Goal: Transaction & Acquisition: Purchase product/service

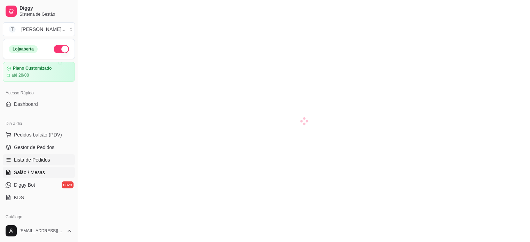
click at [33, 158] on span "Lista de Pedidos" at bounding box center [32, 160] width 36 height 7
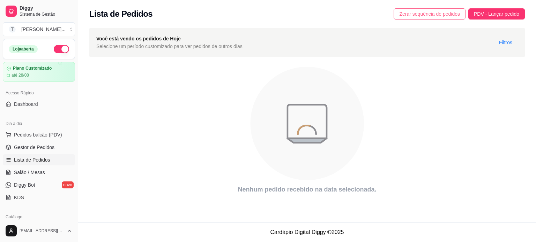
click at [430, 14] on span "Zerar sequência de pedidos" at bounding box center [429, 14] width 61 height 8
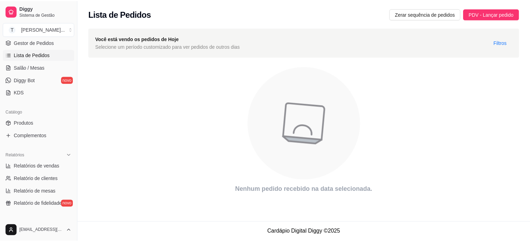
scroll to position [259, 0]
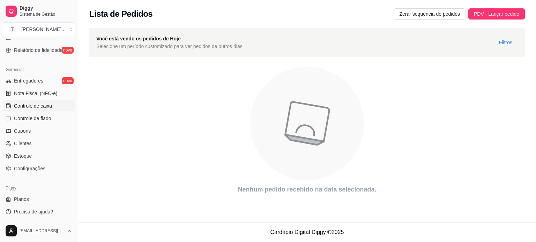
click at [45, 107] on span "Controle de caixa" at bounding box center [33, 106] width 38 height 7
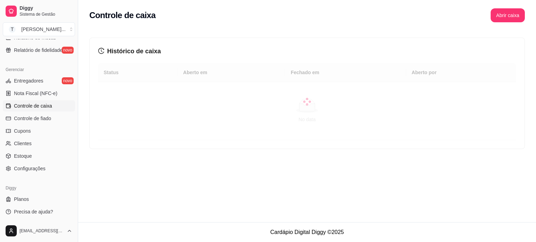
click at [45, 107] on span "Controle de caixa" at bounding box center [33, 106] width 38 height 7
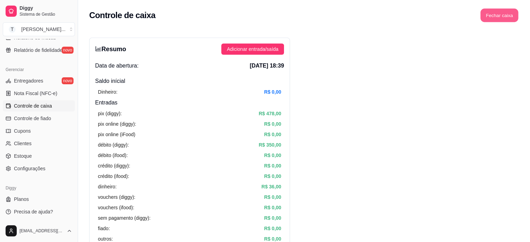
click at [497, 15] on button "Fechar caixa" at bounding box center [500, 16] width 38 height 14
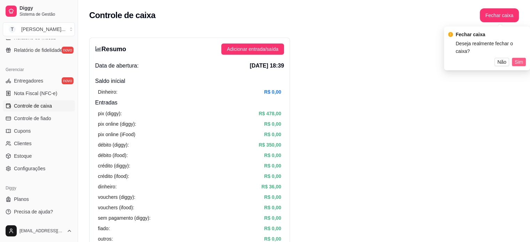
click at [519, 62] on span "Sim" at bounding box center [519, 62] width 8 height 8
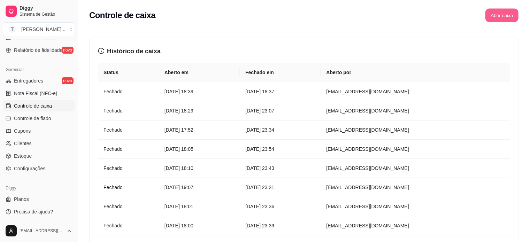
click at [502, 16] on button "Abrir caixa" at bounding box center [501, 16] width 33 height 14
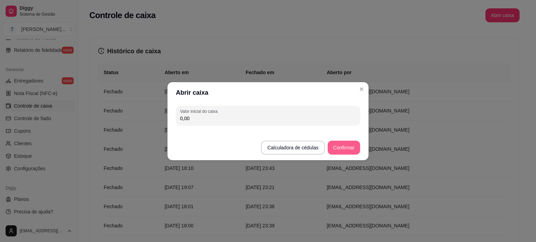
click at [348, 151] on button "Confirmar" at bounding box center [343, 148] width 32 height 14
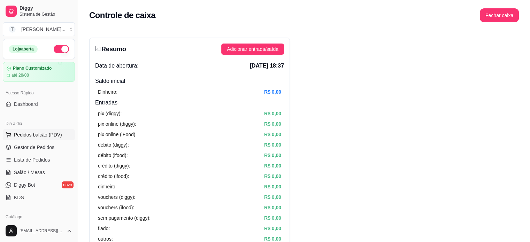
click at [46, 134] on span "Pedidos balcão (PDV)" at bounding box center [38, 134] width 48 height 7
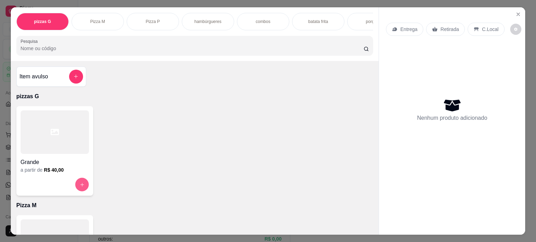
click at [81, 188] on icon "increase-product-quantity" at bounding box center [81, 184] width 5 height 5
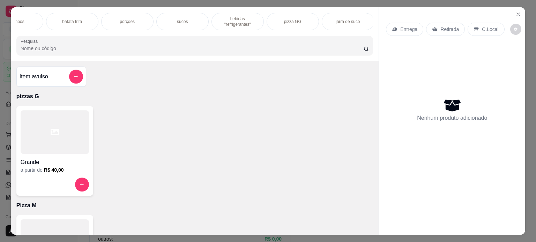
scroll to position [0, 247]
click at [294, 19] on p "pizza GG" at bounding box center [291, 22] width 17 height 6
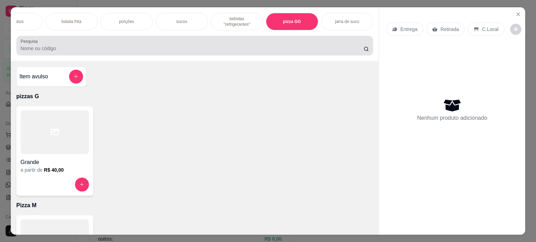
scroll to position [17, 0]
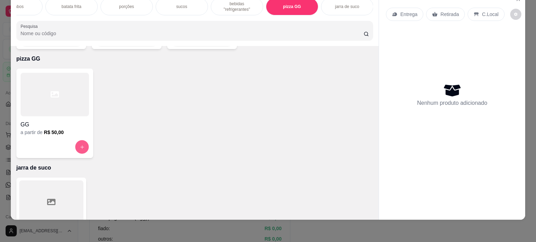
click at [76, 140] on button "increase-product-quantity" at bounding box center [82, 147] width 14 height 14
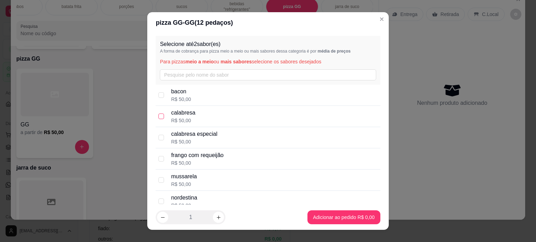
click at [160, 116] on input "checkbox" at bounding box center [161, 117] width 6 height 6
checkbox input "false"
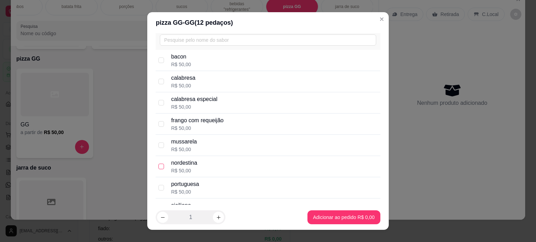
click at [160, 166] on input "checkbox" at bounding box center [161, 167] width 6 height 6
checkbox input "true"
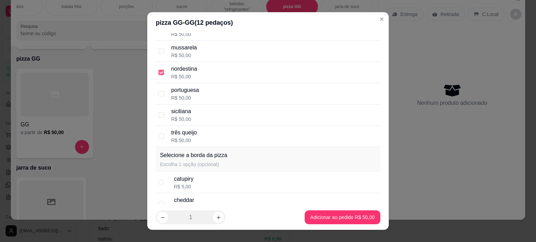
scroll to position [139, 0]
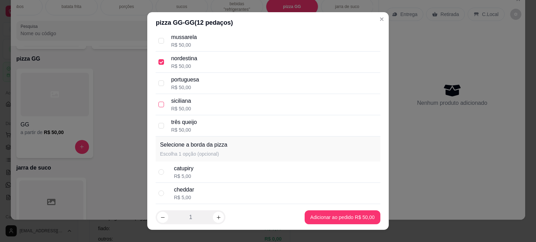
click at [158, 105] on input "checkbox" at bounding box center [161, 105] width 6 height 6
checkbox input "true"
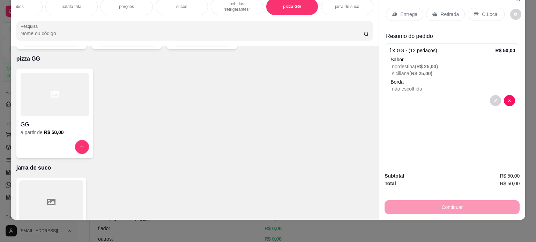
click at [407, 11] on p "Entrega" at bounding box center [408, 14] width 17 height 7
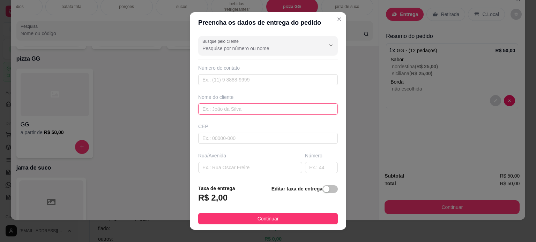
click at [223, 108] on input "text" at bounding box center [267, 109] width 139 height 11
type input "c"
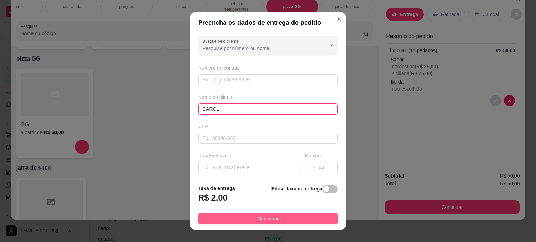
type input "CAROL"
click at [271, 221] on span "Continuar" at bounding box center [267, 219] width 21 height 8
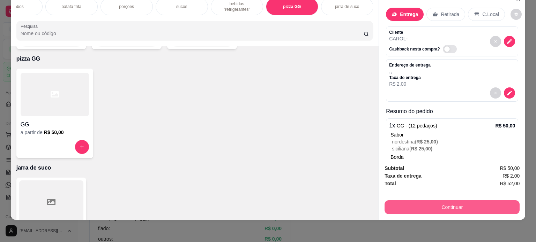
click at [428, 203] on button "Continuar" at bounding box center [451, 208] width 135 height 14
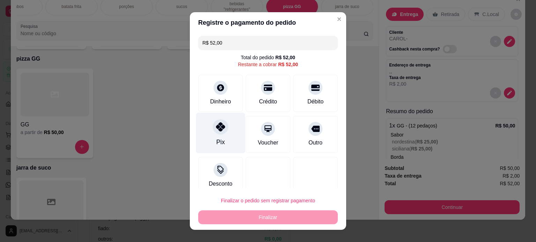
click at [217, 130] on icon at bounding box center [220, 126] width 9 height 9
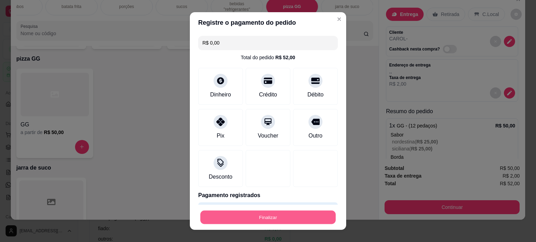
click at [298, 219] on button "Finalizar" at bounding box center [267, 218] width 135 height 14
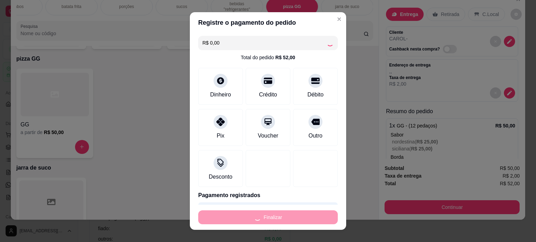
type input "-R$ 52,00"
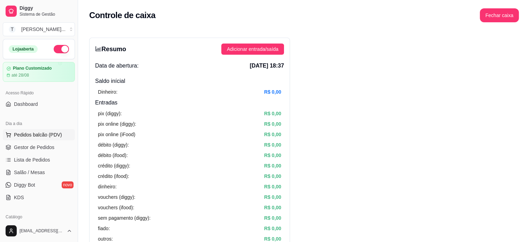
click at [43, 132] on span "Pedidos balcão (PDV)" at bounding box center [38, 134] width 48 height 7
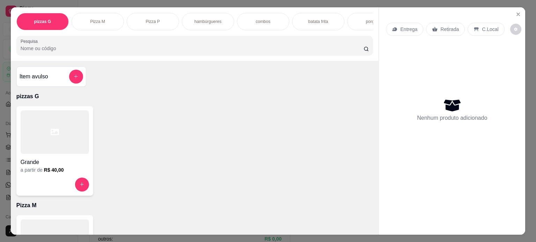
click at [213, 24] on div "hambúrgueres" at bounding box center [208, 21] width 52 height 17
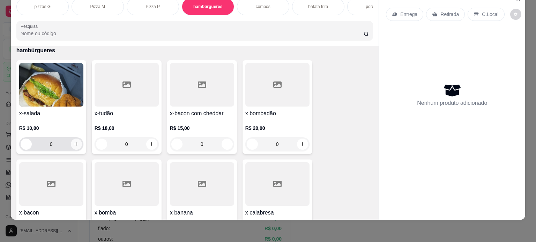
click at [74, 143] on icon "increase-product-quantity" at bounding box center [76, 144] width 5 height 5
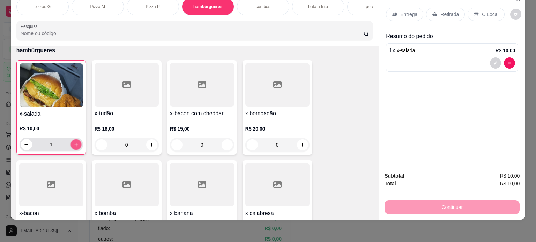
click at [74, 143] on icon "increase-product-quantity" at bounding box center [75, 144] width 5 height 5
type input "2"
click at [412, 11] on p "Entrega" at bounding box center [408, 14] width 17 height 7
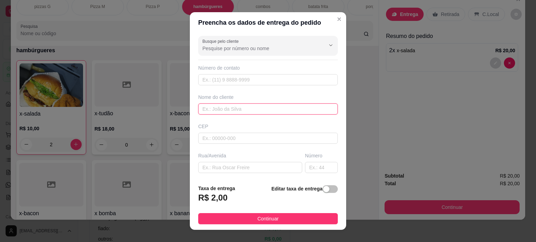
click at [219, 109] on input "text" at bounding box center [267, 109] width 139 height 11
type input "s"
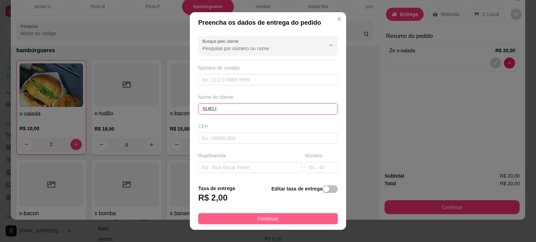
type input "SUELI"
click at [264, 219] on span "Continuar" at bounding box center [267, 219] width 21 height 8
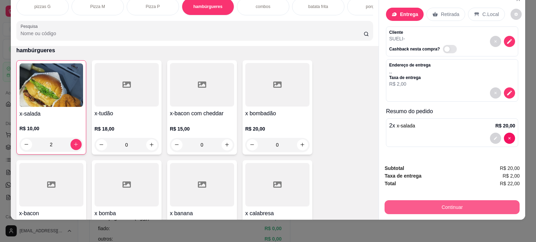
click at [444, 201] on button "Continuar" at bounding box center [451, 208] width 135 height 14
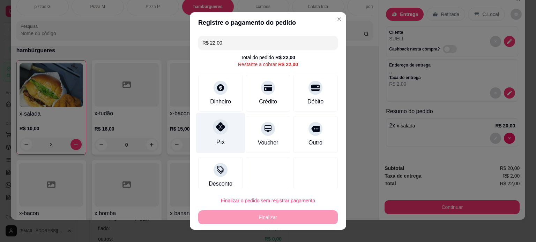
click at [216, 126] on icon at bounding box center [220, 126] width 9 height 9
type input "R$ 0,00"
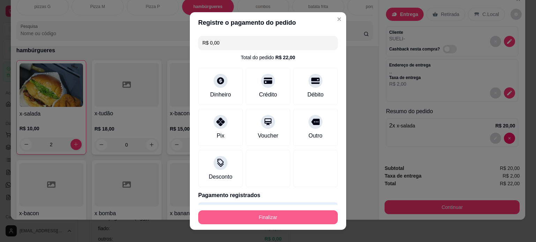
click at [264, 222] on button "Finalizar" at bounding box center [267, 218] width 139 height 14
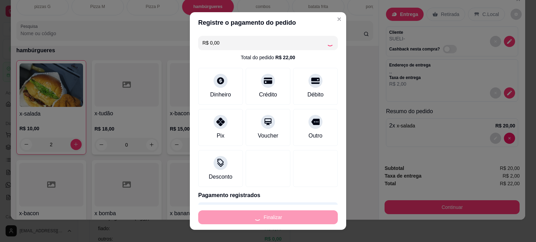
type input "0"
type input "-R$ 22,00"
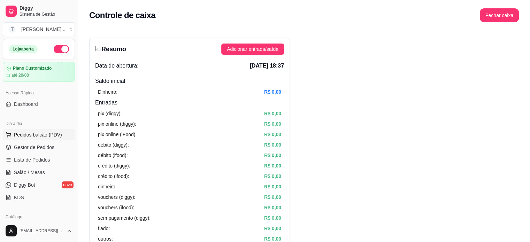
click at [38, 137] on span "Pedidos balcão (PDV)" at bounding box center [38, 134] width 48 height 7
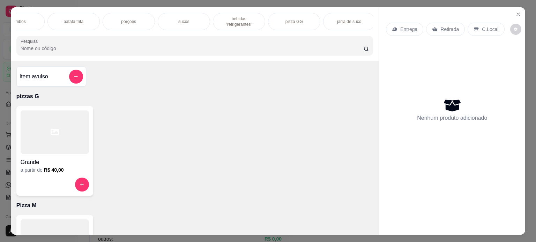
scroll to position [0, 247]
click at [299, 20] on div "pizza GG" at bounding box center [292, 21] width 52 height 17
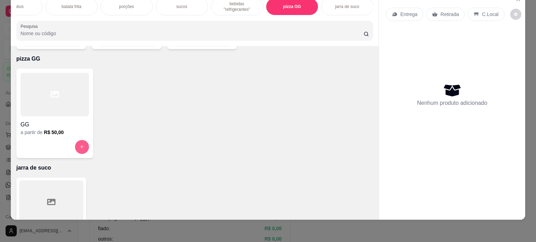
click at [79, 144] on icon "increase-product-quantity" at bounding box center [81, 146] width 5 height 5
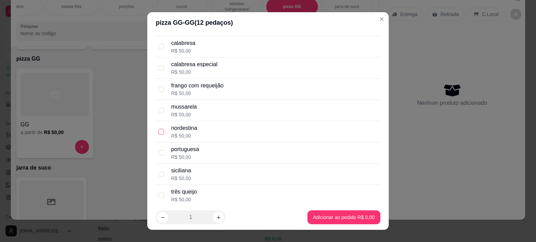
scroll to position [105, 0]
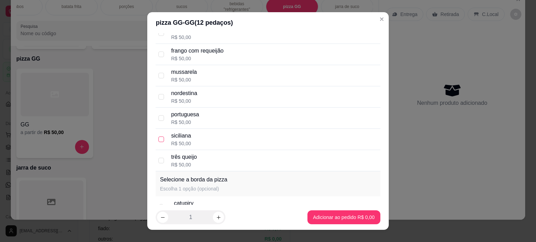
click at [159, 137] on input "checkbox" at bounding box center [161, 140] width 6 height 6
checkbox input "true"
click at [158, 54] on input "checkbox" at bounding box center [161, 55] width 6 height 6
checkbox input "true"
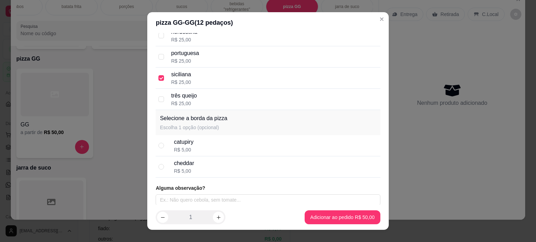
scroll to position [168, 0]
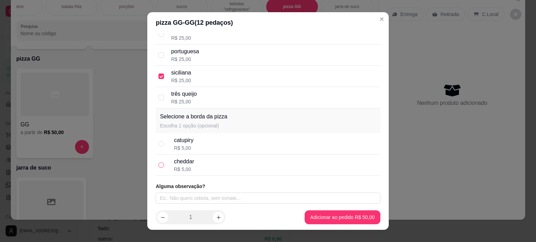
click at [158, 163] on input "radio" at bounding box center [161, 166] width 6 height 6
radio input "true"
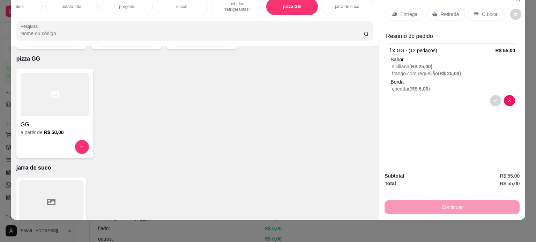
click at [241, 3] on p "bebidas "refrigerantes"" at bounding box center [237, 6] width 40 height 11
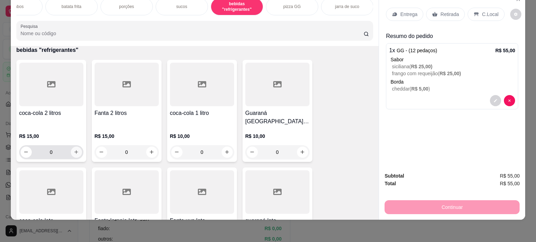
click at [75, 150] on icon "increase-product-quantity" at bounding box center [76, 152] width 5 height 5
type input "1"
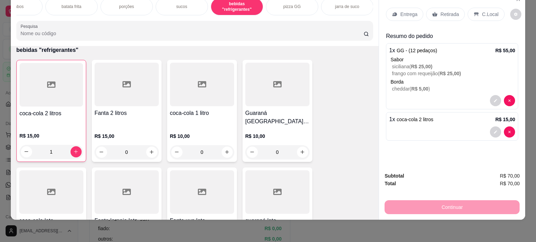
click at [482, 11] on p "C.Local" at bounding box center [490, 14] width 16 height 7
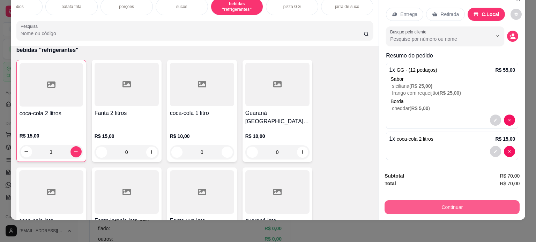
click at [428, 204] on button "Continuar" at bounding box center [451, 208] width 135 height 14
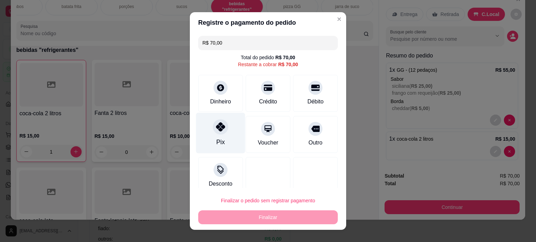
drag, startPoint x: 224, startPoint y: 112, endPoint x: 227, endPoint y: 143, distance: 31.2
click at [225, 122] on div "R$ 70,00 Total do pedido R$ 70,00 Restante a cobrar R$ 70,00 Dinheiro Crédito D…" at bounding box center [268, 111] width 156 height 156
click at [232, 135] on div "Pix" at bounding box center [220, 133] width 49 height 41
type input "R$ 0,00"
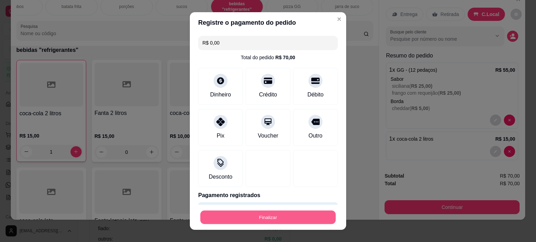
click at [258, 219] on button "Finalizar" at bounding box center [267, 218] width 135 height 14
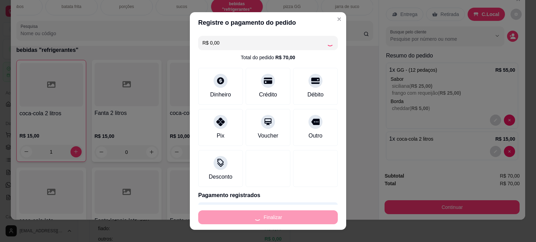
type input "0"
type input "-R$ 70,00"
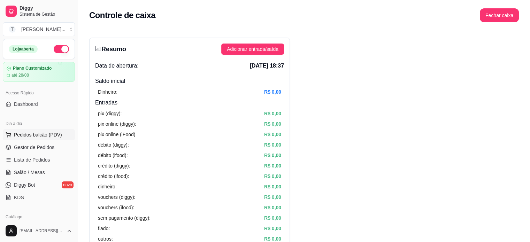
click at [53, 136] on span "Pedidos balcão (PDV)" at bounding box center [38, 134] width 48 height 7
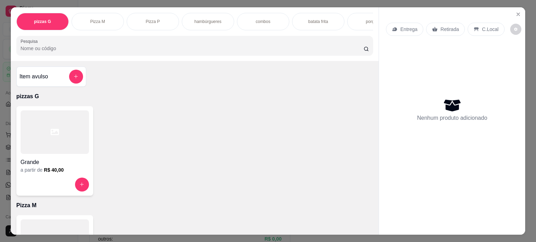
click at [209, 21] on p "hambúrgueres" at bounding box center [207, 22] width 27 height 6
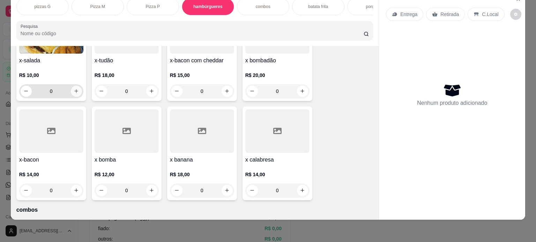
scroll to position [463, 0]
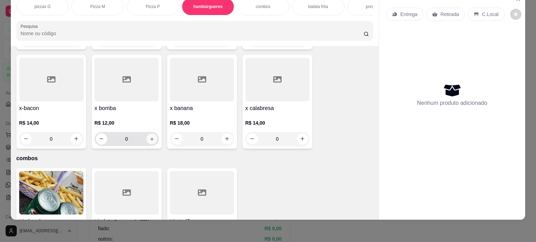
click at [148, 142] on button "increase-product-quantity" at bounding box center [151, 139] width 11 height 11
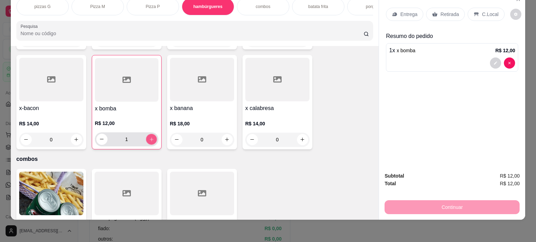
click at [148, 142] on button "increase-product-quantity" at bounding box center [151, 139] width 11 height 11
type input "2"
click at [407, 11] on p "Entrega" at bounding box center [408, 14] width 17 height 7
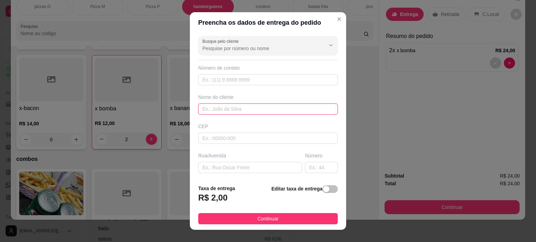
click at [232, 106] on input "text" at bounding box center [267, 109] width 139 height 11
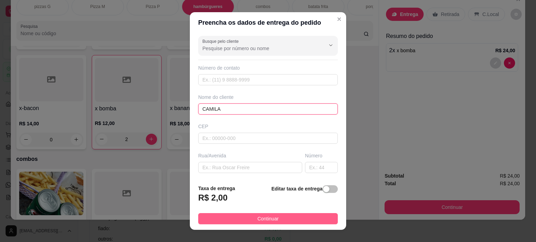
type input "CAMILA"
click at [268, 219] on span "Continuar" at bounding box center [267, 219] width 21 height 8
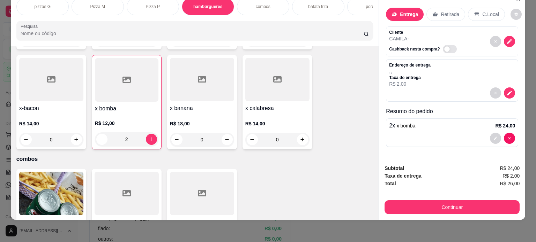
drag, startPoint x: 483, startPoint y: 9, endPoint x: 481, endPoint y: 13, distance: 4.1
click at [482, 11] on p "C.Local" at bounding box center [490, 14] width 16 height 7
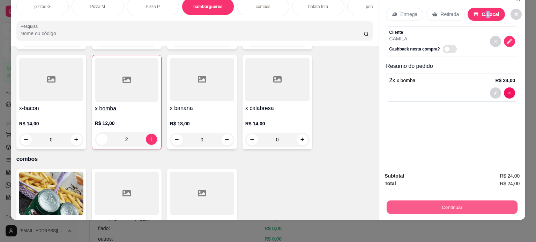
click at [454, 203] on button "Continuar" at bounding box center [451, 208] width 131 height 14
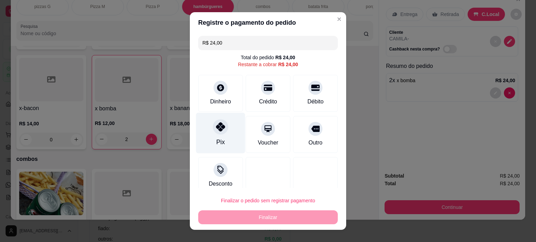
click at [213, 136] on div "Pix" at bounding box center [220, 133] width 49 height 41
type input "R$ 0,00"
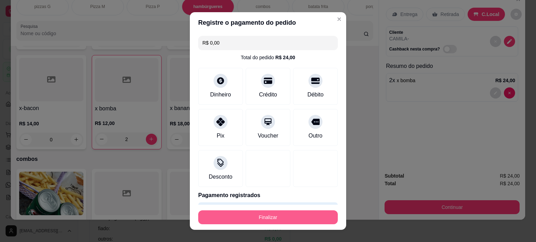
click at [253, 216] on button "Finalizar" at bounding box center [267, 218] width 139 height 14
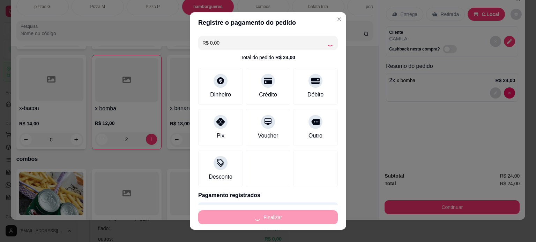
type input "0"
type input "-R$ 24,00"
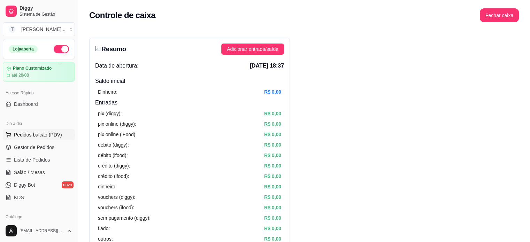
click at [46, 138] on span "Pedidos balcão (PDV)" at bounding box center [38, 134] width 48 height 7
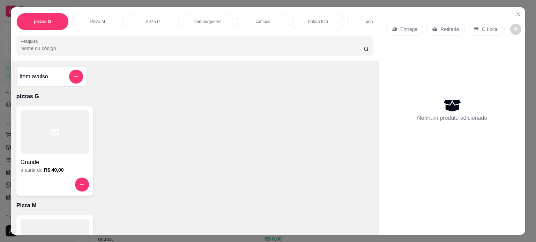
click at [200, 22] on div "hambúrgueres" at bounding box center [208, 21] width 52 height 17
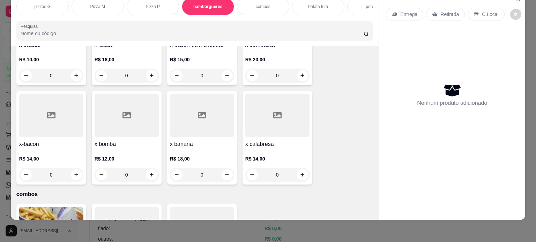
scroll to position [428, 0]
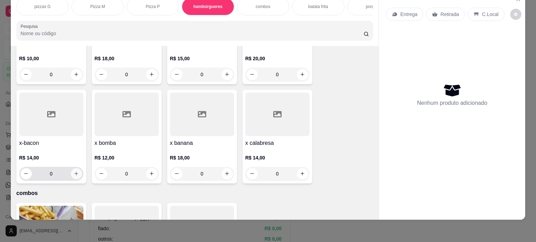
click at [75, 173] on icon "increase-product-quantity" at bounding box center [76, 173] width 5 height 5
type input "1"
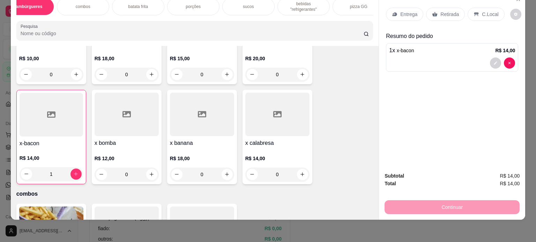
scroll to position [0, 181]
click at [312, 5] on p "bebidas "refrigerantes"" at bounding box center [302, 6] width 40 height 11
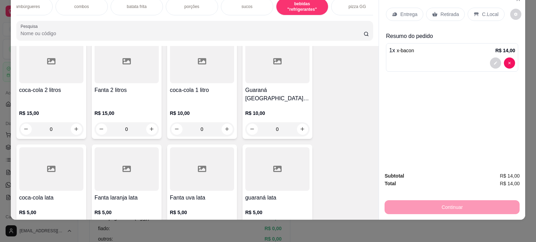
scroll to position [1203, 0]
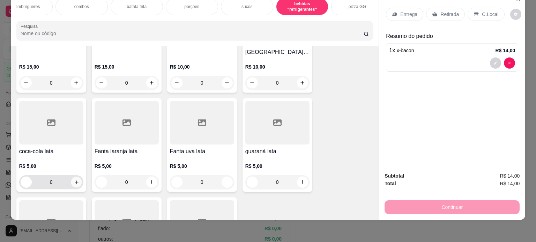
click at [74, 180] on icon "increase-product-quantity" at bounding box center [76, 182] width 5 height 5
type input "1"
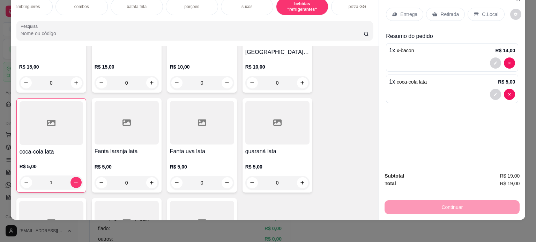
click at [451, 15] on div "Retirada" at bounding box center [445, 14] width 39 height 13
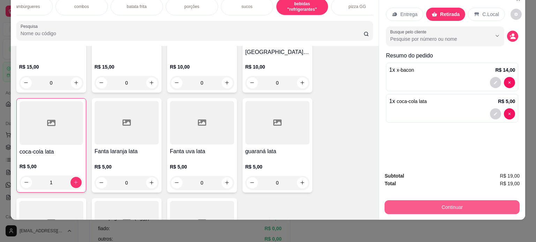
click at [475, 201] on button "Continuar" at bounding box center [451, 208] width 135 height 14
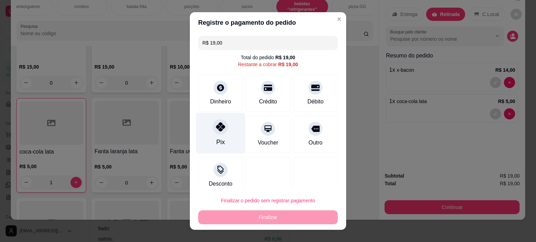
click at [214, 136] on div "Pix" at bounding box center [220, 133] width 49 height 41
type input "R$ 0,00"
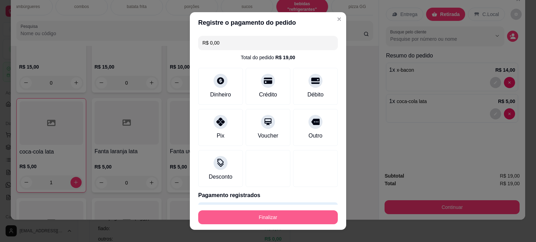
click at [252, 214] on button "Finalizar" at bounding box center [267, 218] width 139 height 14
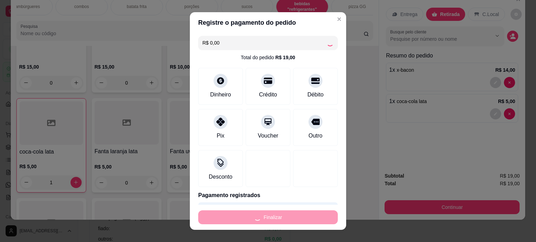
type input "0"
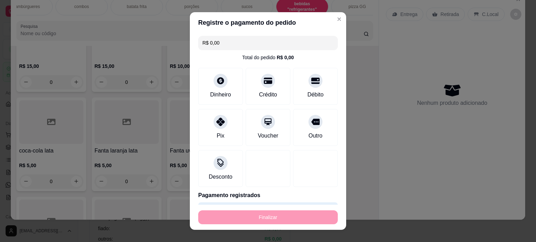
type input "-R$ 19,00"
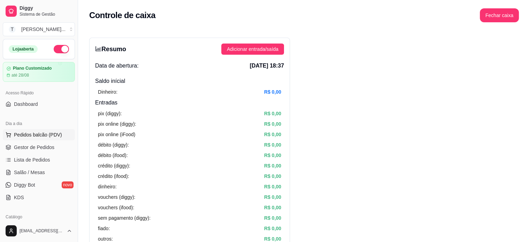
click at [42, 137] on span "Pedidos balcão (PDV)" at bounding box center [38, 134] width 48 height 7
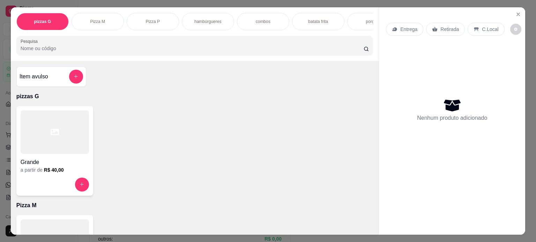
click at [105, 23] on div "Pizza M" at bounding box center [97, 21] width 52 height 17
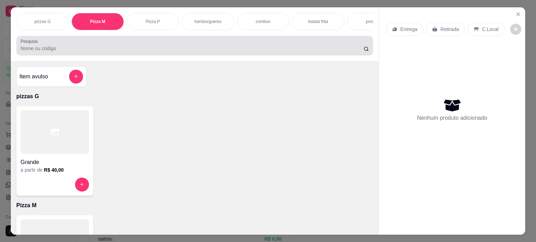
scroll to position [17, 0]
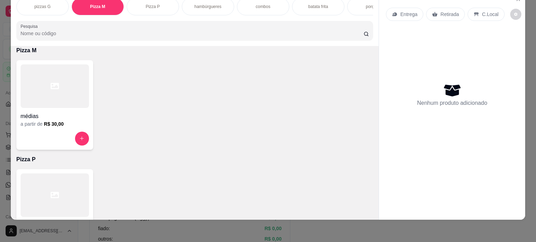
click at [88, 141] on div "médias a partir de R$ 30,00" at bounding box center [54, 105] width 77 height 90
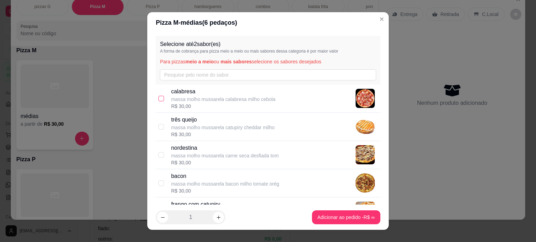
click at [160, 99] on input "checkbox" at bounding box center [161, 99] width 6 height 6
checkbox input "true"
click at [158, 156] on input "checkbox" at bounding box center [161, 155] width 6 height 6
checkbox input "true"
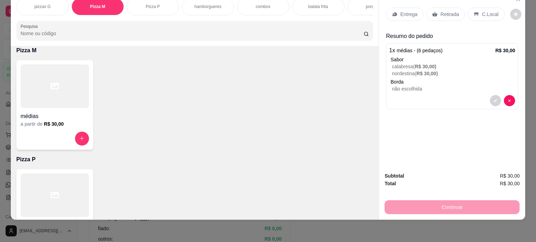
click at [202, 4] on p "hambúrgueres" at bounding box center [207, 7] width 27 height 6
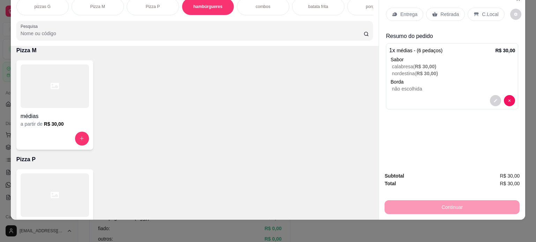
scroll to position [359, 0]
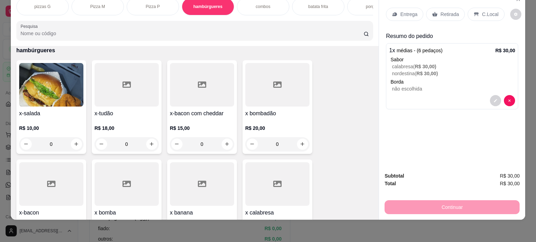
drag, startPoint x: 335, startPoint y: 80, endPoint x: 365, endPoint y: 95, distance: 33.2
click at [336, 82] on div "x-salada R$ 10,00 0 x-tudão R$ 18,00 0 x-bacon com cheddar R$ 15,00 0 x bombadã…" at bounding box center [194, 156] width 357 height 193
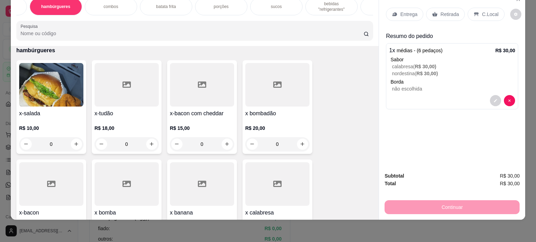
scroll to position [0, 167]
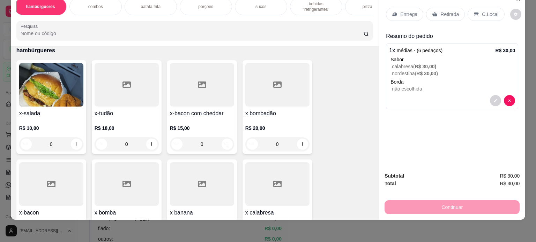
click at [308, 4] on p "bebidas "refrigerantes"" at bounding box center [316, 6] width 40 height 11
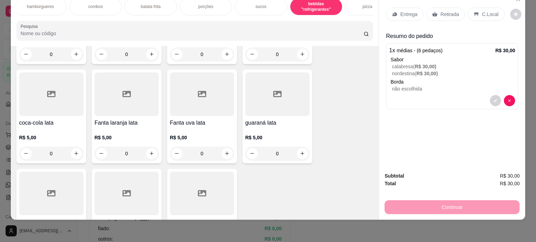
scroll to position [1237, 0]
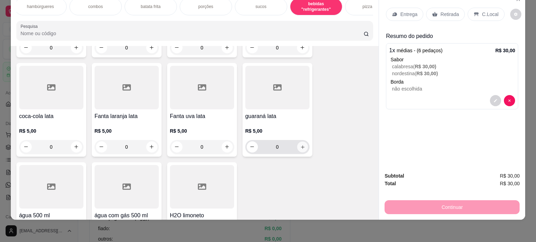
click at [299, 142] on button "increase-product-quantity" at bounding box center [302, 147] width 11 height 11
type input "1"
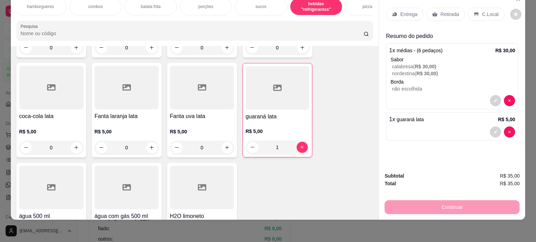
click at [405, 11] on p "Entrega" at bounding box center [408, 14] width 17 height 7
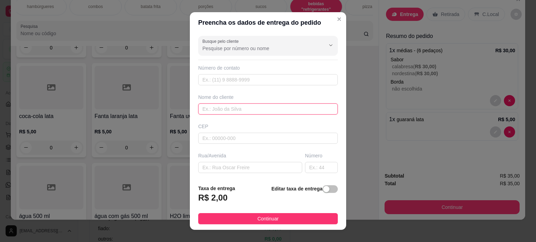
click at [220, 107] on input "text" at bounding box center [267, 109] width 139 height 11
click at [214, 109] on input "text" at bounding box center [267, 109] width 139 height 11
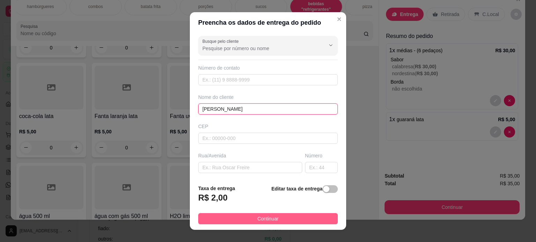
type input "[PERSON_NAME]"
click at [258, 219] on span "Continuar" at bounding box center [267, 219] width 21 height 8
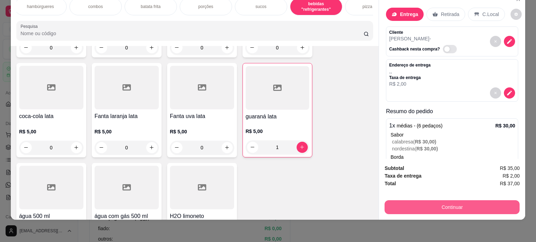
click at [475, 201] on button "Continuar" at bounding box center [451, 208] width 135 height 14
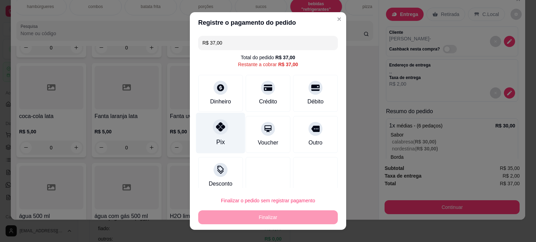
click at [235, 131] on div "Pix" at bounding box center [220, 133] width 49 height 41
type input "R$ 0,00"
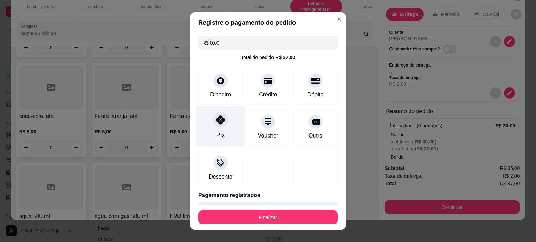
drag, startPoint x: 225, startPoint y: 134, endPoint x: 233, endPoint y: 145, distance: 13.7
click at [226, 135] on div "Pix" at bounding box center [220, 126] width 49 height 41
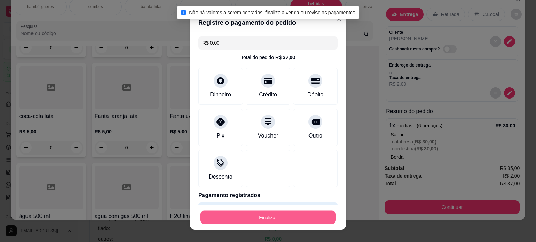
click at [279, 224] on button "Finalizar" at bounding box center [267, 218] width 135 height 14
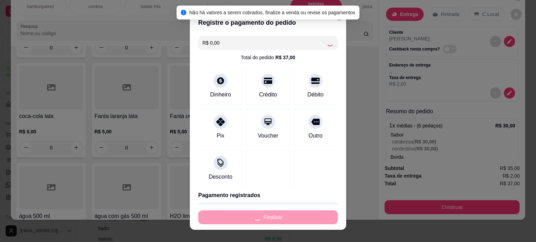
type input "0"
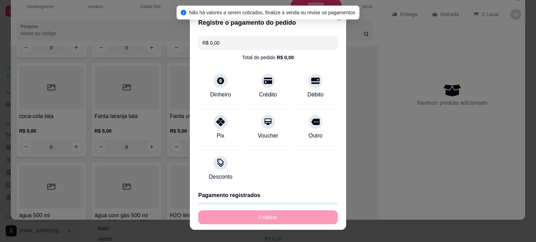
type input "-R$ 37,00"
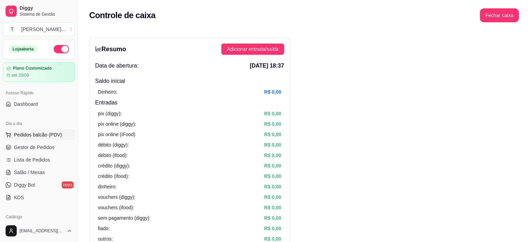
click at [49, 134] on span "Pedidos balcão (PDV)" at bounding box center [38, 134] width 48 height 7
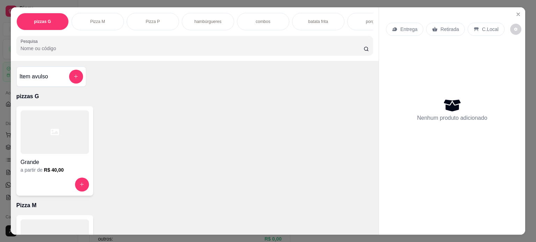
click at [205, 19] on p "hambúrgueres" at bounding box center [207, 22] width 27 height 6
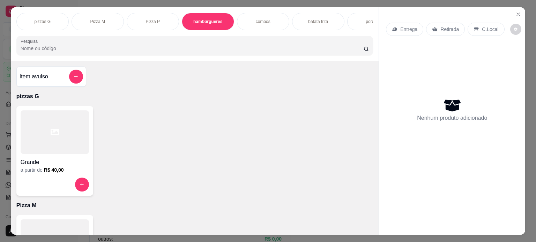
scroll to position [17, 0]
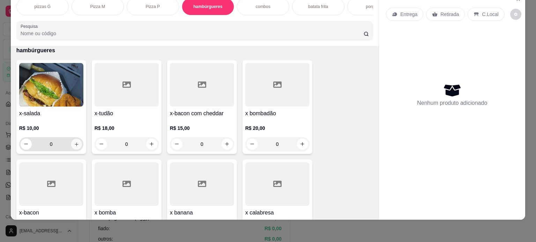
click at [71, 145] on button "increase-product-quantity" at bounding box center [76, 144] width 11 height 11
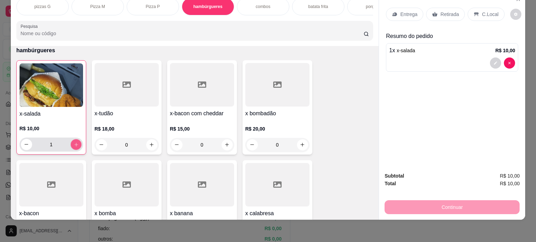
click at [73, 145] on icon "increase-product-quantity" at bounding box center [75, 144] width 5 height 5
type input "2"
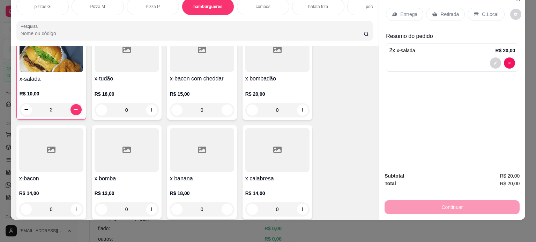
scroll to position [428, 0]
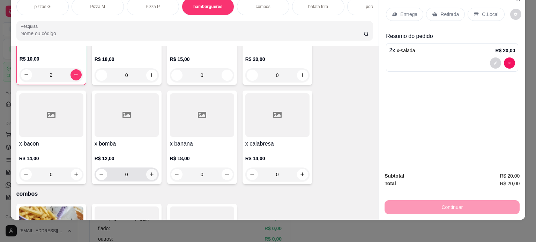
click at [150, 177] on button "increase-product-quantity" at bounding box center [151, 174] width 11 height 11
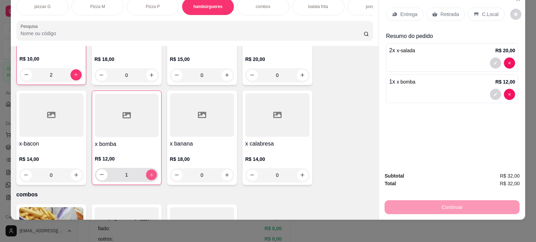
click at [150, 177] on icon "increase-product-quantity" at bounding box center [151, 175] width 5 height 5
type input "2"
click at [401, 11] on p "Entrega" at bounding box center [408, 14] width 17 height 7
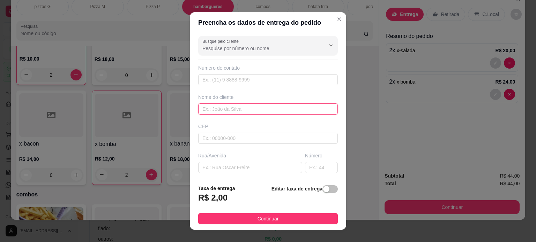
click at [241, 111] on input "text" at bounding box center [267, 109] width 139 height 11
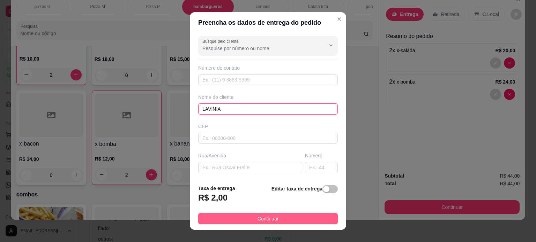
type input "LAVINIA"
click at [308, 220] on button "Continuar" at bounding box center [267, 218] width 139 height 11
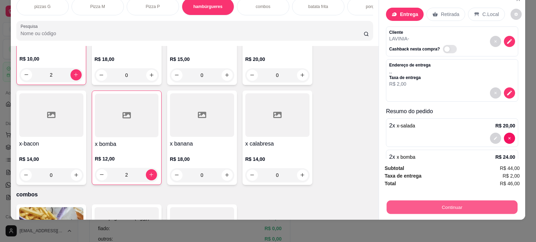
click at [465, 201] on button "Continuar" at bounding box center [451, 208] width 131 height 14
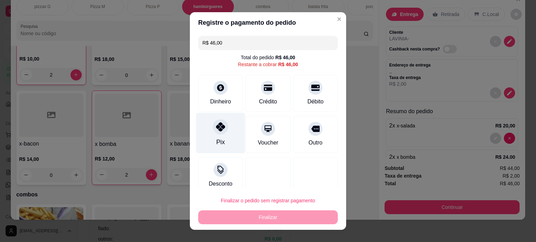
click at [224, 128] on div "Pix" at bounding box center [220, 133] width 49 height 41
type input "R$ 0,00"
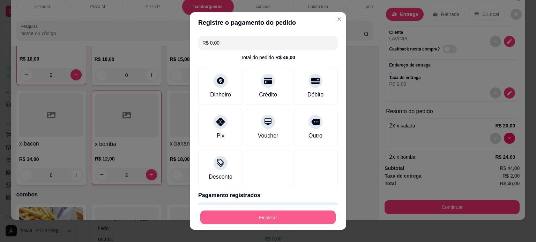
click at [260, 217] on button "Finalizar" at bounding box center [267, 218] width 135 height 14
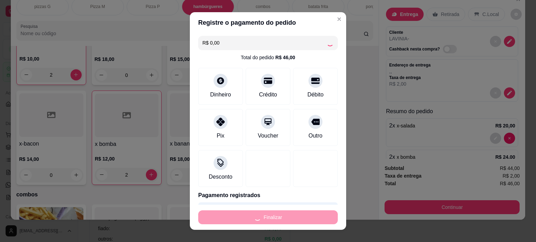
type input "0"
type input "-R$ 46,00"
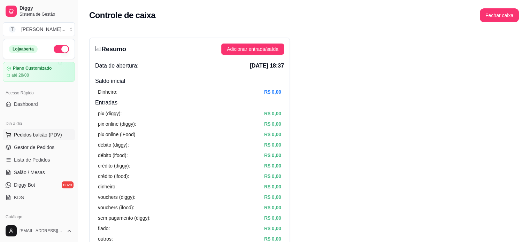
click at [42, 136] on span "Pedidos balcão (PDV)" at bounding box center [38, 134] width 48 height 7
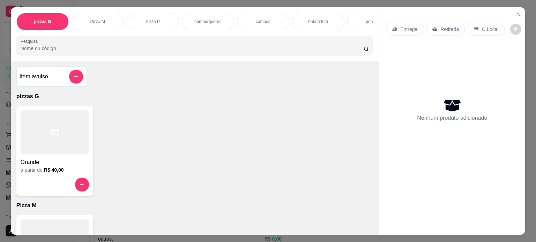
click at [208, 22] on div "hambúrgueres" at bounding box center [208, 21] width 52 height 17
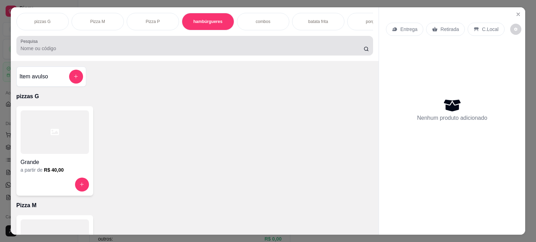
scroll to position [17, 0]
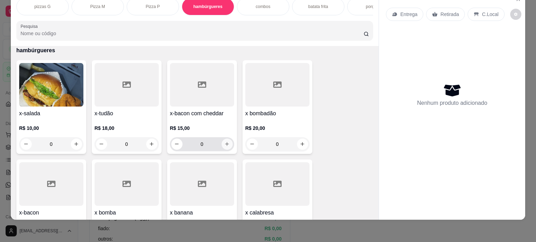
drag, startPoint x: 229, startPoint y: 141, endPoint x: 229, endPoint y: 145, distance: 4.2
click at [229, 143] on div "0" at bounding box center [201, 144] width 61 height 14
click at [226, 143] on icon "increase-product-quantity" at bounding box center [226, 144] width 5 height 5
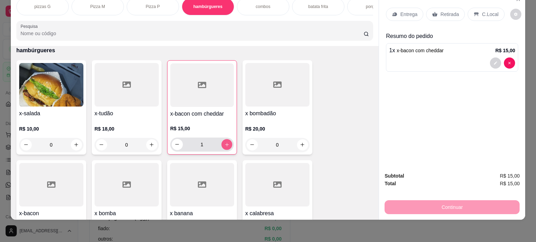
click at [226, 143] on icon "increase-product-quantity" at bounding box center [226, 144] width 5 height 5
type input "2"
click at [411, 11] on p "Entrega" at bounding box center [408, 14] width 17 height 7
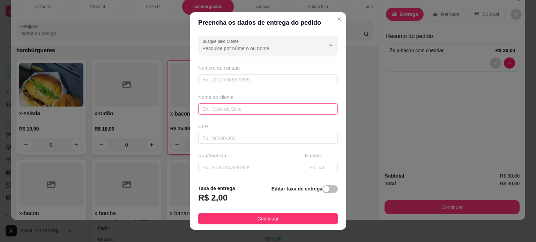
click at [219, 105] on input "text" at bounding box center [267, 109] width 139 height 11
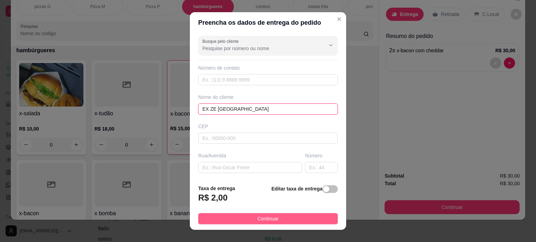
type input "EX ZE [GEOGRAPHIC_DATA]"
click at [263, 217] on span "Continuar" at bounding box center [267, 219] width 21 height 8
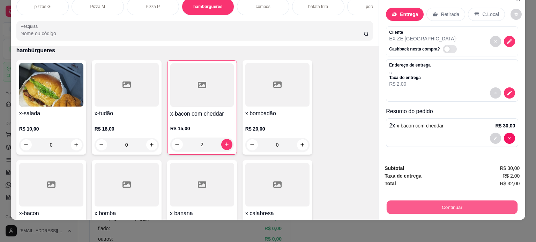
click at [459, 203] on button "Continuar" at bounding box center [451, 208] width 131 height 14
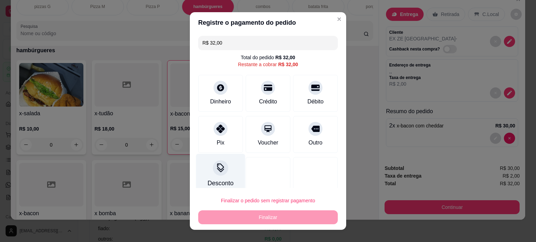
drag, startPoint x: 218, startPoint y: 135, endPoint x: 222, endPoint y: 164, distance: 29.9
click at [218, 135] on div "Pix" at bounding box center [220, 134] width 45 height 37
type input "R$ 0,00"
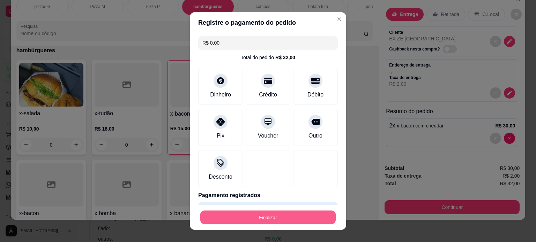
click at [251, 218] on button "Finalizar" at bounding box center [267, 218] width 135 height 14
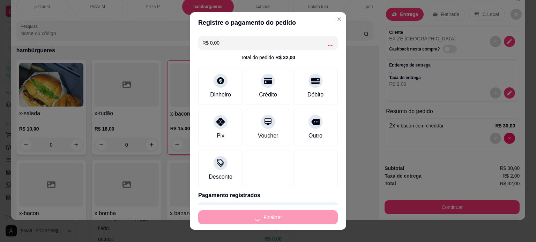
type input "0"
type input "-R$ 32,00"
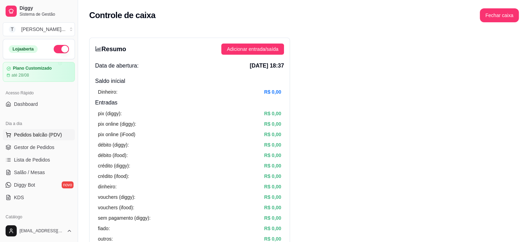
click at [33, 138] on span "Pedidos balcão (PDV)" at bounding box center [38, 134] width 48 height 7
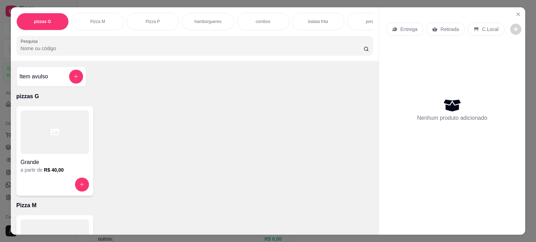
click at [208, 20] on p "hambúrgueres" at bounding box center [207, 22] width 27 height 6
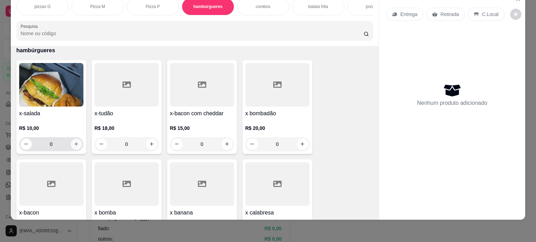
click at [75, 145] on icon "increase-product-quantity" at bounding box center [76, 144] width 5 height 5
type input "1"
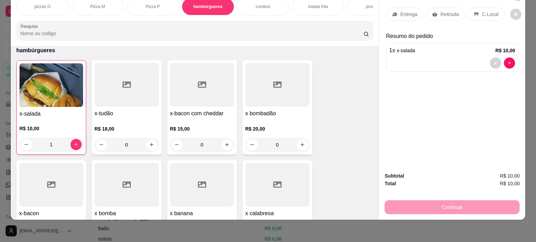
click at [404, 11] on p "Entrega" at bounding box center [408, 14] width 17 height 7
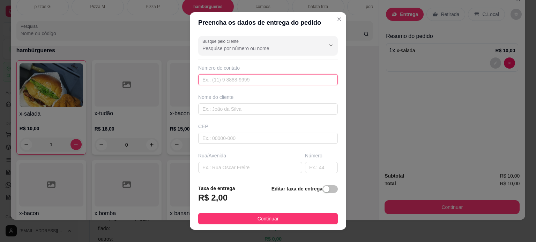
click at [292, 83] on input "text" at bounding box center [267, 79] width 139 height 11
click at [266, 108] on input "text" at bounding box center [267, 109] width 139 height 11
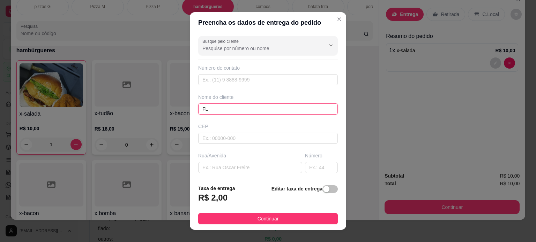
type input "F"
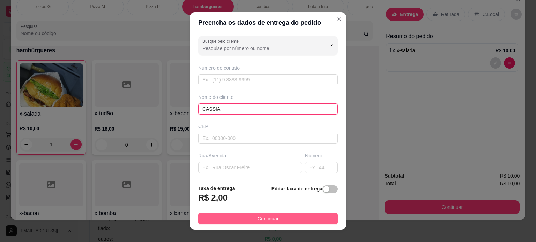
type input "CASSIA"
click at [296, 214] on button "Continuar" at bounding box center [267, 218] width 139 height 11
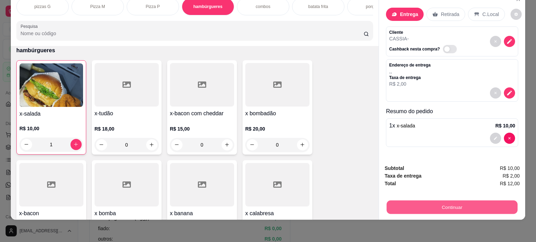
click at [463, 202] on button "Continuar" at bounding box center [451, 208] width 131 height 14
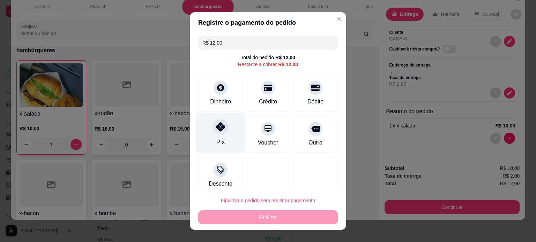
click at [214, 131] on div at bounding box center [220, 126] width 15 height 15
type input "R$ 0,00"
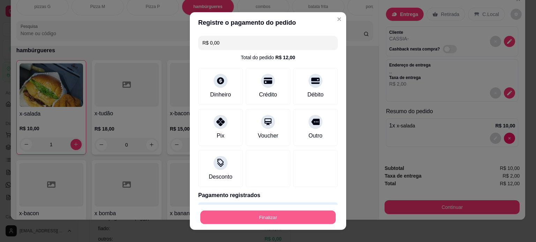
click at [225, 216] on button "Finalizar" at bounding box center [267, 218] width 135 height 14
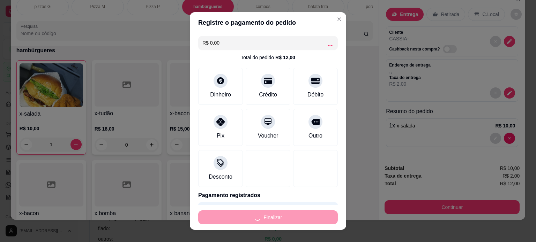
type input "0"
type input "-R$ 12,00"
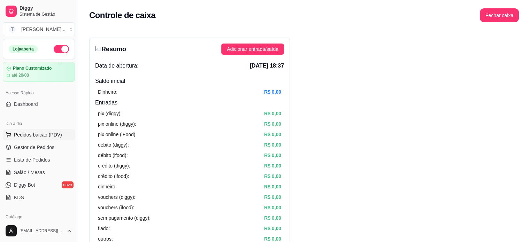
click at [44, 137] on span "Pedidos balcão (PDV)" at bounding box center [38, 134] width 48 height 7
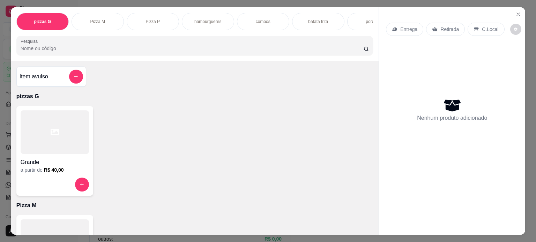
click at [208, 13] on div "hambúrgueres" at bounding box center [208, 21] width 52 height 17
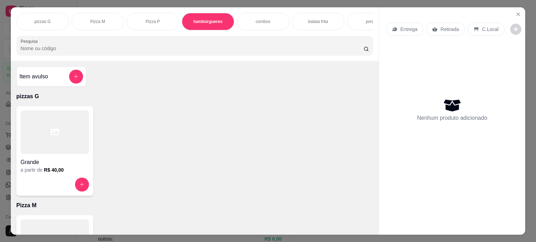
scroll to position [17, 0]
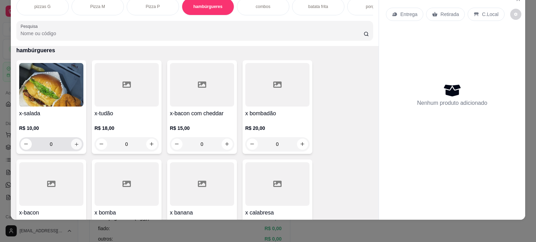
click at [74, 143] on icon "increase-product-quantity" at bounding box center [76, 144] width 5 height 5
type input "1"
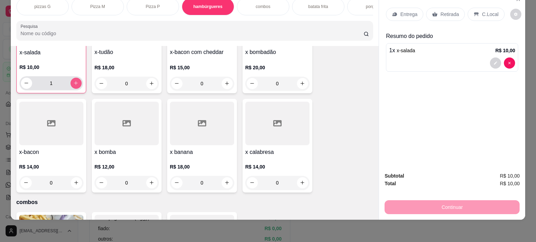
scroll to position [428, 0]
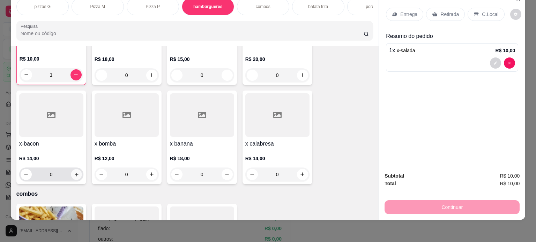
click at [74, 175] on icon "increase-product-quantity" at bounding box center [76, 174] width 5 height 5
type input "1"
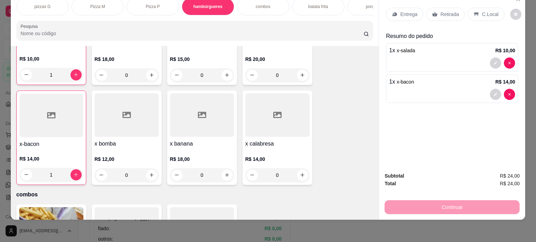
click at [406, 13] on div "Entrega" at bounding box center [404, 14] width 37 height 13
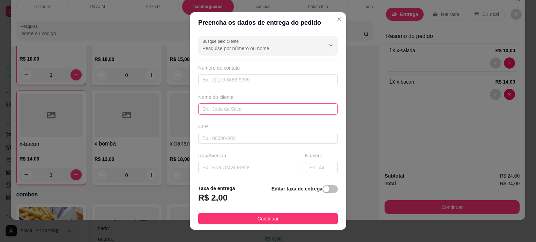
click at [242, 111] on input "text" at bounding box center [267, 109] width 139 height 11
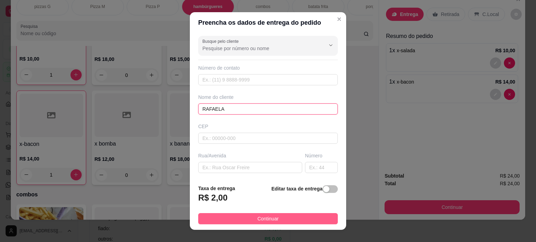
type input "RAFAELA"
click at [259, 217] on span "Continuar" at bounding box center [267, 219] width 21 height 8
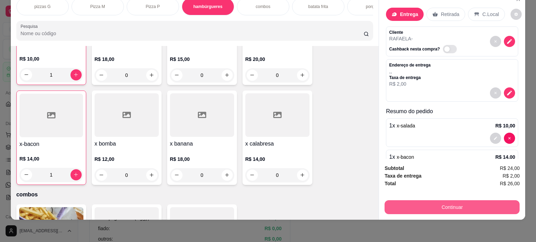
click at [460, 203] on button "Continuar" at bounding box center [451, 208] width 135 height 14
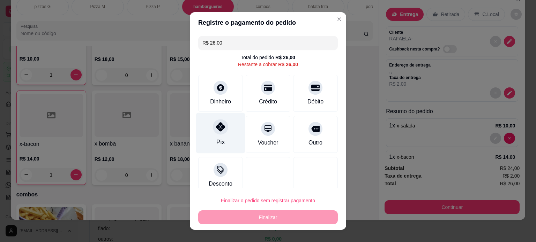
drag, startPoint x: 220, startPoint y: 131, endPoint x: 219, endPoint y: 137, distance: 5.3
click at [219, 133] on div at bounding box center [220, 126] width 15 height 15
type input "R$ 0,00"
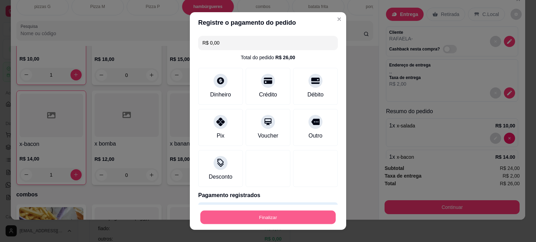
click at [236, 214] on button "Finalizar" at bounding box center [267, 218] width 135 height 14
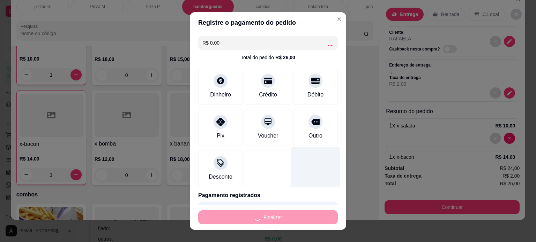
type input "0"
type input "-R$ 26,00"
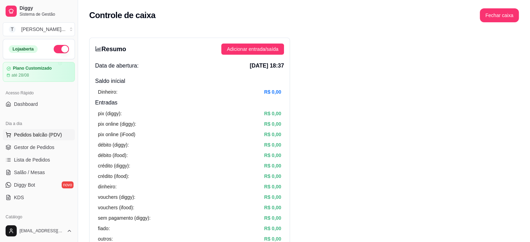
click at [29, 134] on span "Pedidos balcão (PDV)" at bounding box center [38, 134] width 48 height 7
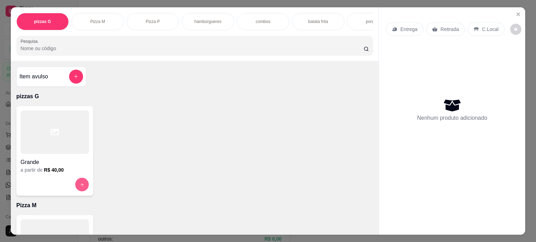
click at [83, 185] on button "increase-product-quantity" at bounding box center [82, 185] width 14 height 14
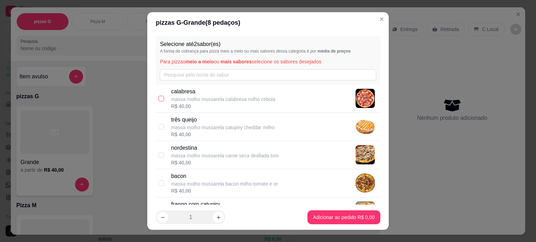
click at [158, 99] on input "checkbox" at bounding box center [161, 99] width 6 height 6
click at [158, 98] on input "checkbox" at bounding box center [161, 99] width 6 height 6
checkbox input "false"
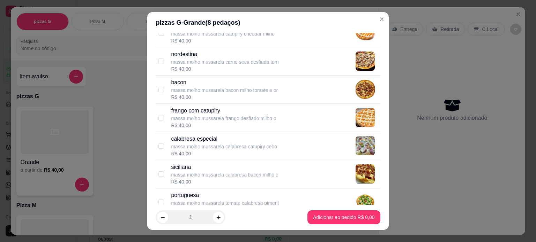
scroll to position [105, 0]
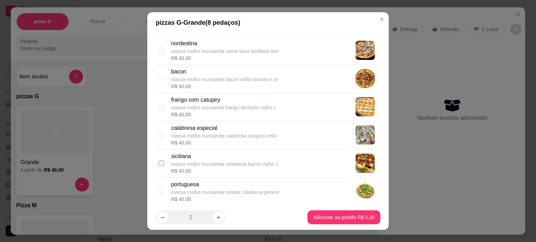
click at [158, 161] on input "checkbox" at bounding box center [161, 164] width 6 height 6
checkbox input "true"
click at [158, 107] on input "checkbox" at bounding box center [161, 107] width 6 height 6
checkbox input "false"
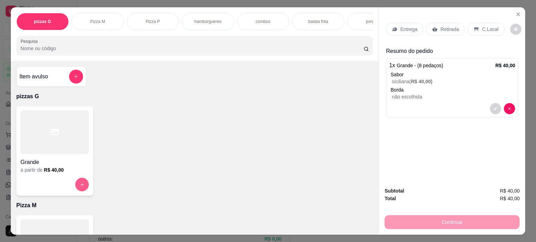
click at [79, 188] on icon "increase-product-quantity" at bounding box center [81, 184] width 5 height 5
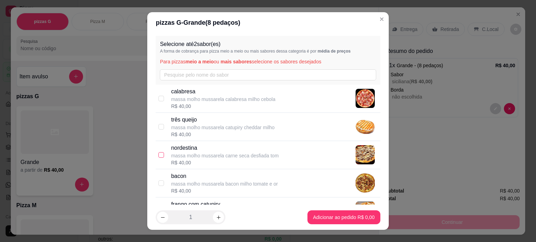
click at [159, 156] on input "checkbox" at bounding box center [161, 155] width 6 height 6
checkbox input "true"
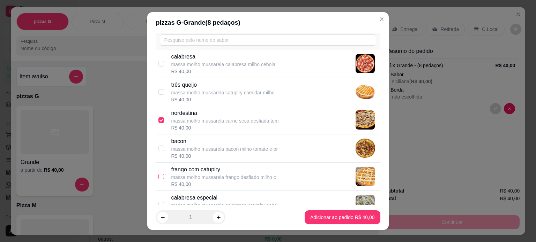
click at [158, 174] on input "checkbox" at bounding box center [161, 177] width 6 height 6
checkbox input "true"
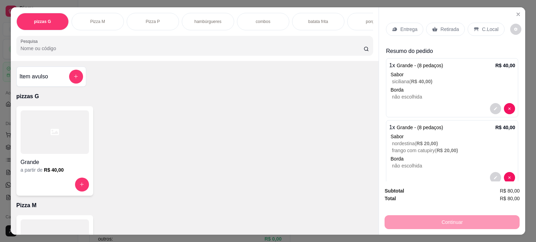
click at [406, 28] on p "Entrega" at bounding box center [408, 29] width 17 height 7
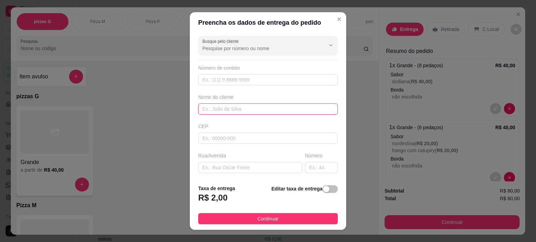
click at [232, 110] on input "text" at bounding box center [267, 109] width 139 height 11
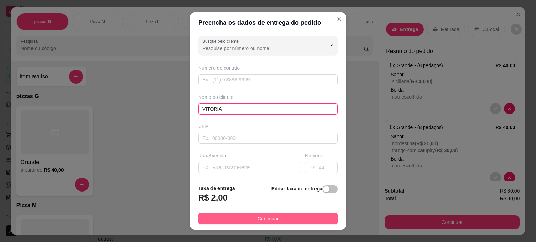
type input "VITORIA"
click at [249, 216] on button "Continuar" at bounding box center [267, 218] width 139 height 11
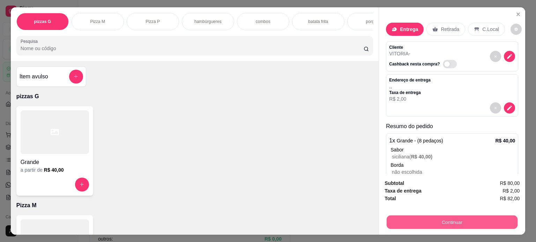
click at [457, 219] on button "Continuar" at bounding box center [451, 223] width 131 height 14
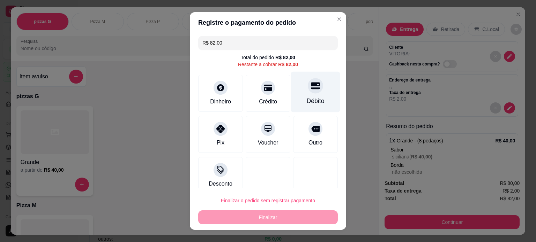
drag, startPoint x: 293, startPoint y: 94, endPoint x: 284, endPoint y: 155, distance: 61.4
click at [293, 95] on div "Débito" at bounding box center [315, 91] width 49 height 41
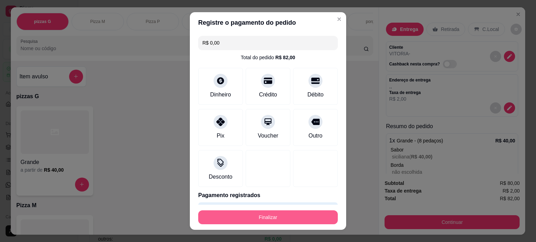
click at [273, 218] on button "Finalizar" at bounding box center [267, 218] width 139 height 14
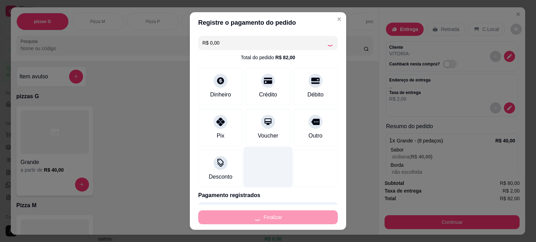
type input "-R$ 82,00"
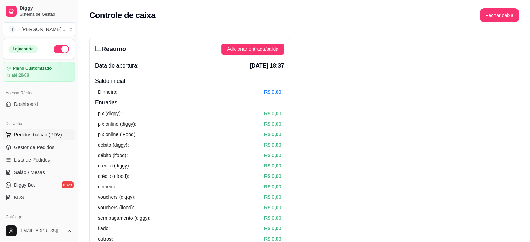
click at [45, 136] on span "Pedidos balcão (PDV)" at bounding box center [38, 134] width 48 height 7
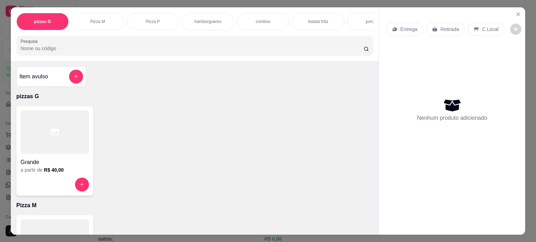
click at [208, 20] on p "hambúrgueres" at bounding box center [207, 22] width 27 height 6
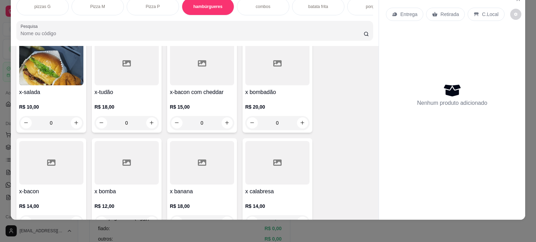
scroll to position [463, 0]
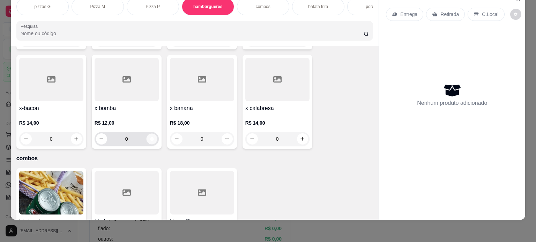
click at [149, 139] on icon "increase-product-quantity" at bounding box center [151, 139] width 5 height 5
type input "1"
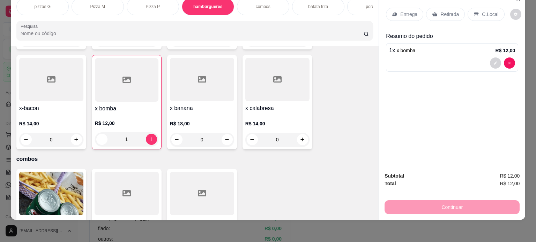
click at [259, 4] on p "combos" at bounding box center [263, 7] width 15 height 6
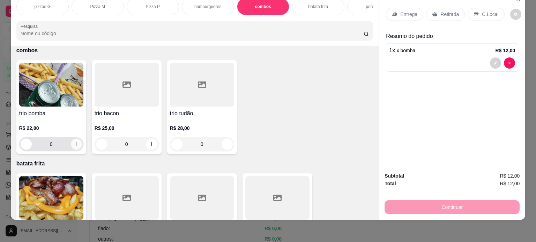
click at [75, 143] on icon "increase-product-quantity" at bounding box center [76, 144] width 5 height 5
type input "1"
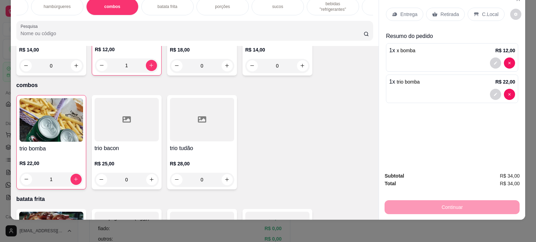
scroll to position [0, 153]
drag, startPoint x: 320, startPoint y: 5, endPoint x: 310, endPoint y: 10, distance: 11.6
click at [320, 5] on p "bebidas "refrigerantes"" at bounding box center [330, 6] width 40 height 11
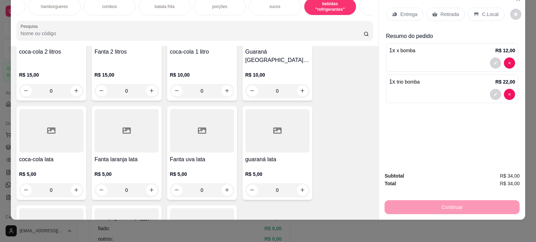
scroll to position [1204, 0]
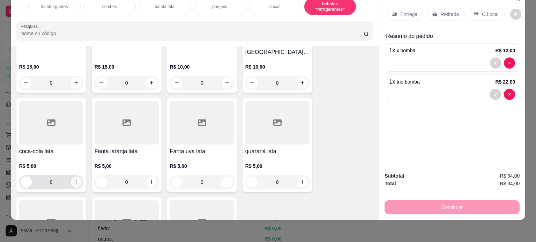
click at [74, 180] on icon "increase-product-quantity" at bounding box center [76, 182] width 5 height 5
type input "1"
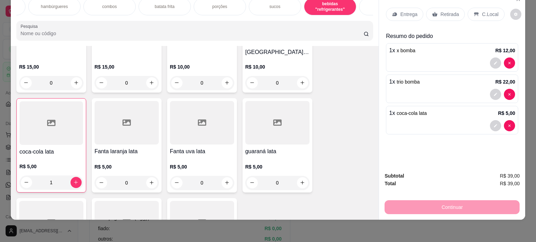
click at [482, 11] on p "C.Local" at bounding box center [490, 14] width 16 height 7
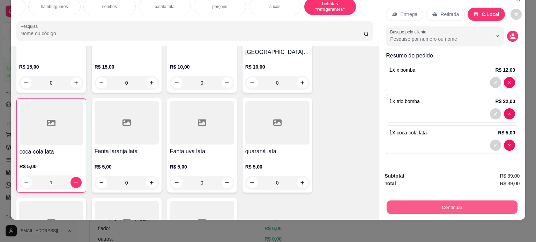
click at [431, 202] on button "Continuar" at bounding box center [451, 208] width 131 height 14
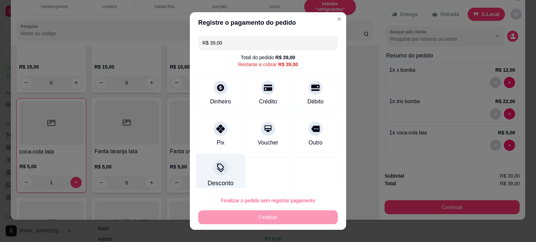
drag, startPoint x: 211, startPoint y: 128, endPoint x: 223, endPoint y: 172, distance: 45.4
click at [216, 128] on icon at bounding box center [220, 129] width 8 height 8
type input "R$ 0,00"
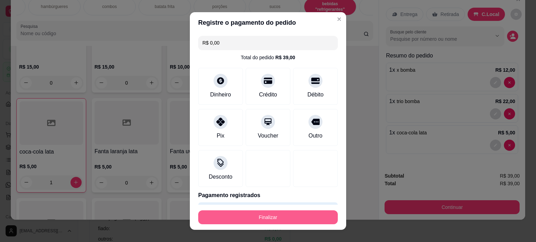
click at [251, 218] on button "Finalizar" at bounding box center [267, 218] width 139 height 14
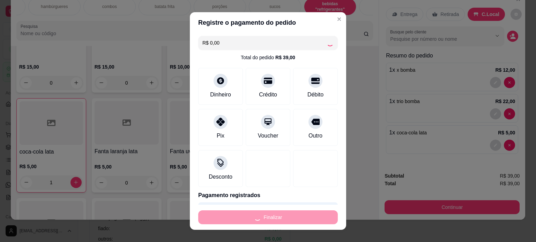
type input "0"
type input "-R$ 39,00"
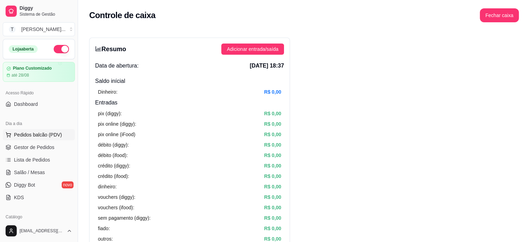
click at [53, 135] on span "Pedidos balcão (PDV)" at bounding box center [38, 134] width 48 height 7
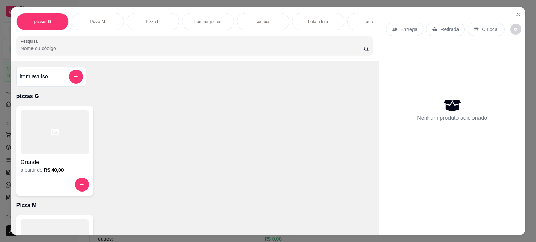
click at [204, 20] on p "hambúrgueres" at bounding box center [207, 22] width 27 height 6
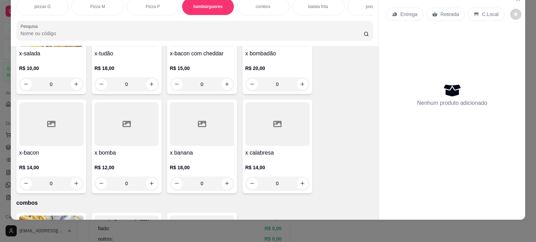
scroll to position [428, 0]
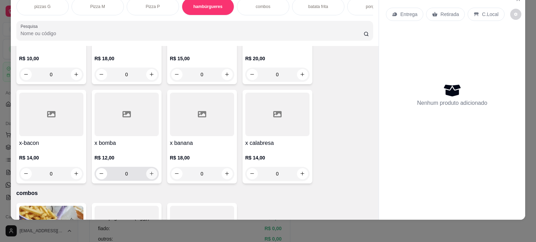
click at [149, 175] on icon "increase-product-quantity" at bounding box center [151, 173] width 5 height 5
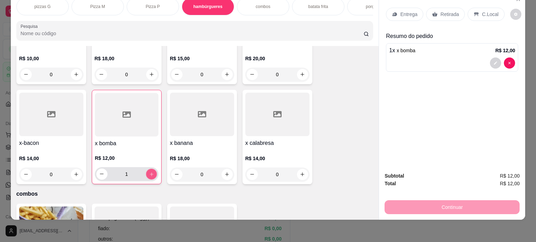
click at [149, 175] on icon "increase-product-quantity" at bounding box center [151, 174] width 5 height 5
type input "2"
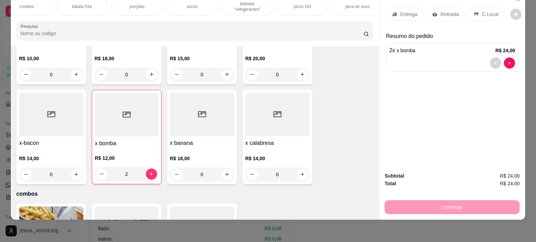
scroll to position [0, 237]
click at [245, 4] on p "bebidas "refrigerantes"" at bounding box center [246, 6] width 40 height 11
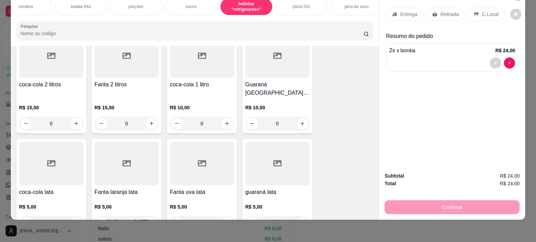
scroll to position [1203, 0]
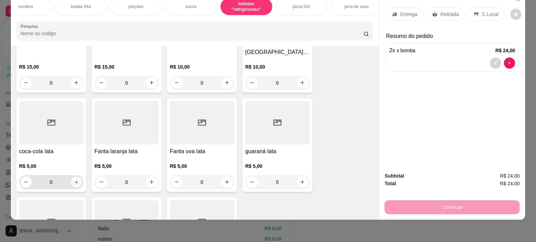
click at [78, 177] on button "increase-product-quantity" at bounding box center [76, 182] width 11 height 11
type input "1"
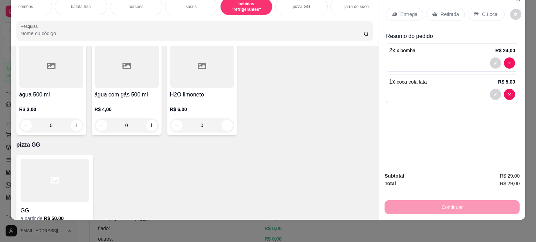
scroll to position [1185, 0]
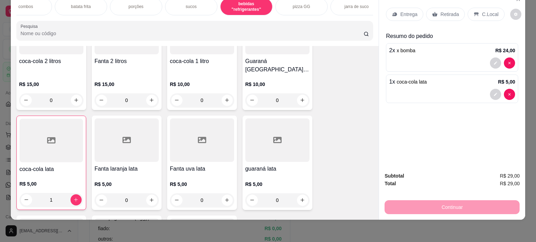
click at [200, 5] on div "sucos" at bounding box center [191, 6] width 52 height 17
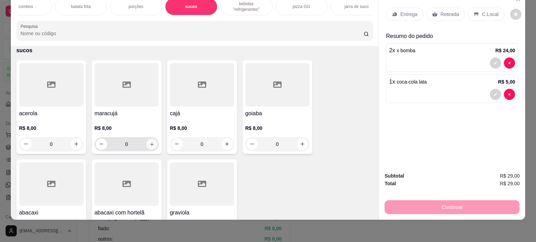
click at [149, 144] on icon "increase-product-quantity" at bounding box center [151, 144] width 5 height 5
type input "1"
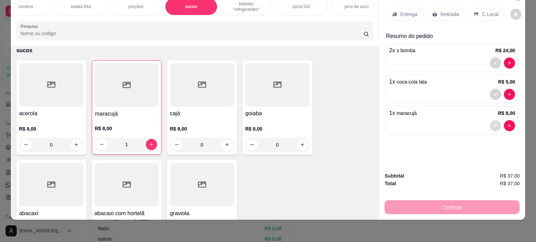
click at [495, 124] on icon "decrease-product-quantity" at bounding box center [495, 126] width 4 height 4
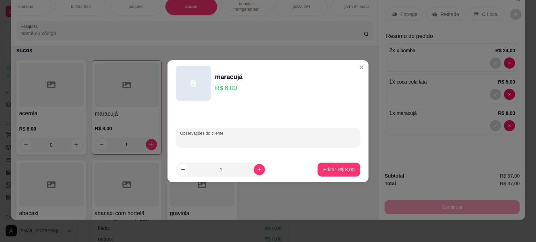
click at [323, 142] on input "Observações do cliente" at bounding box center [268, 140] width 176 height 7
type input "BEM DOCE"
click at [339, 168] on p "Editar R$ 8,00" at bounding box center [338, 169] width 31 height 7
type input "0"
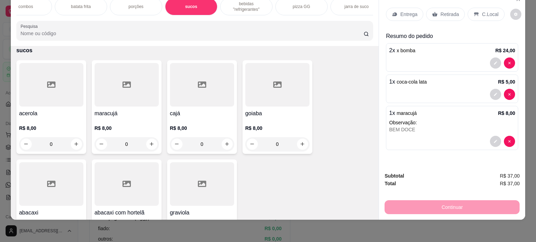
click at [482, 11] on p "C.Local" at bounding box center [490, 14] width 16 height 7
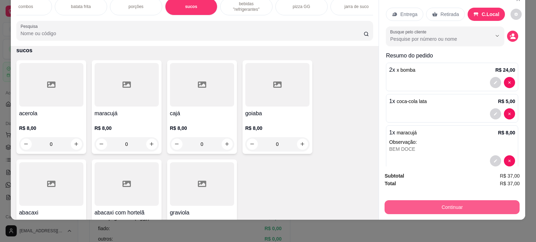
click at [467, 204] on button "Continuar" at bounding box center [451, 208] width 135 height 14
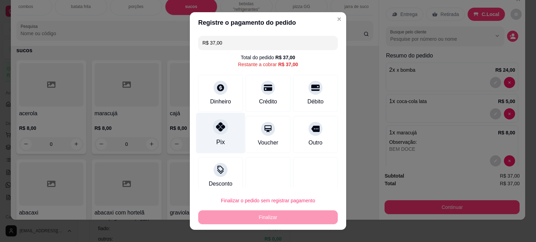
drag, startPoint x: 219, startPoint y: 136, endPoint x: 223, endPoint y: 142, distance: 6.9
click at [219, 137] on div "Pix" at bounding box center [220, 133] width 49 height 41
type input "R$ 0,00"
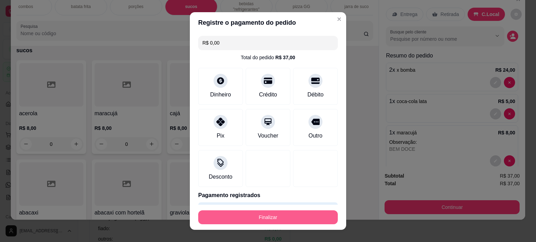
click at [257, 218] on button "Finalizar" at bounding box center [267, 218] width 139 height 14
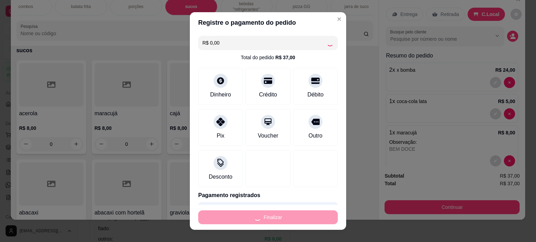
type input "0"
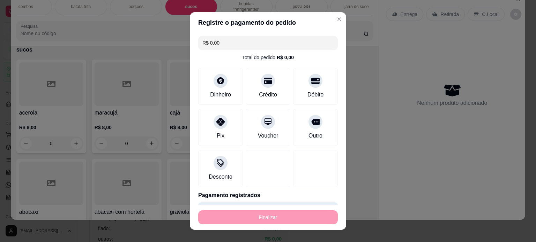
type input "-R$ 37,00"
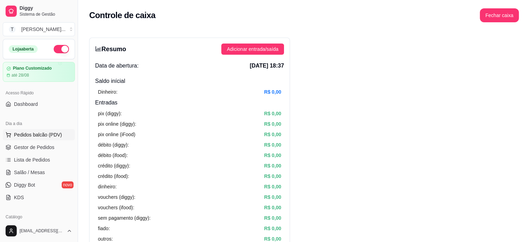
click at [41, 134] on span "Pedidos balcão (PDV)" at bounding box center [38, 134] width 48 height 7
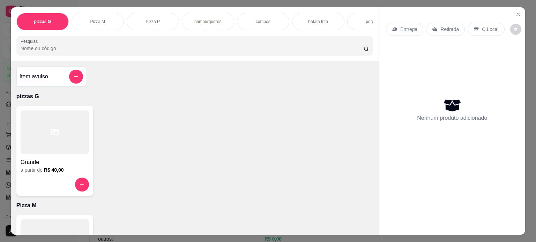
click at [210, 19] on p "hambúrgueres" at bounding box center [207, 22] width 27 height 6
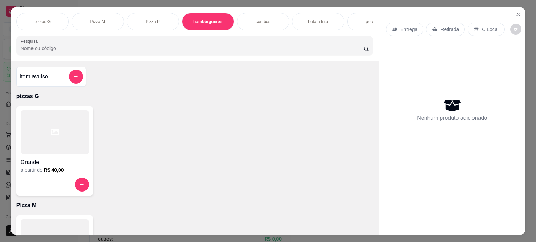
scroll to position [17, 0]
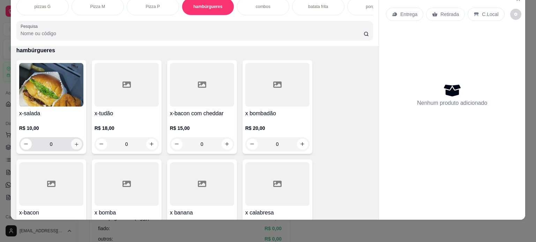
click at [75, 143] on icon "increase-product-quantity" at bounding box center [76, 144] width 5 height 5
type input "1"
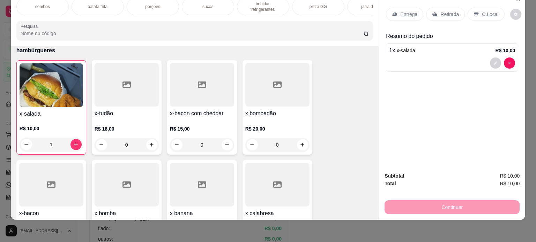
scroll to position [0, 223]
click at [196, 3] on div "sucos" at bounding box center [205, 6] width 52 height 17
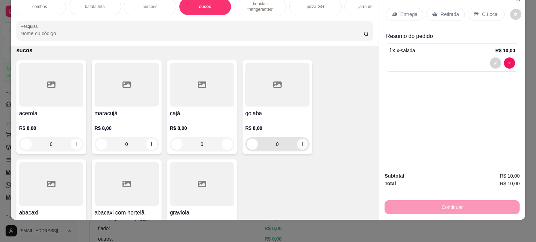
click at [300, 142] on icon "increase-product-quantity" at bounding box center [302, 144] width 5 height 5
type input "1"
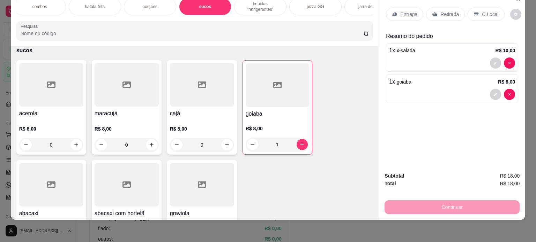
click at [414, 9] on div "Entrega" at bounding box center [404, 14] width 37 height 13
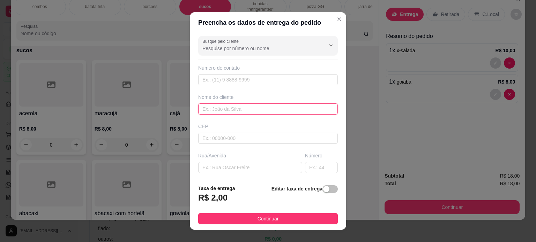
click at [266, 112] on input "text" at bounding box center [267, 109] width 139 height 11
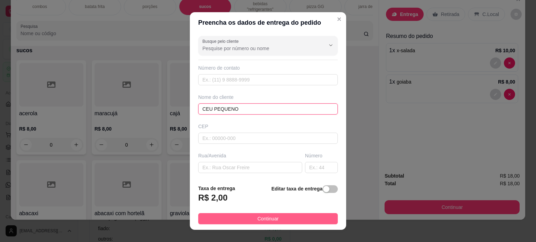
type input "CEU PEQUENO"
click at [315, 217] on button "Continuar" at bounding box center [267, 218] width 139 height 11
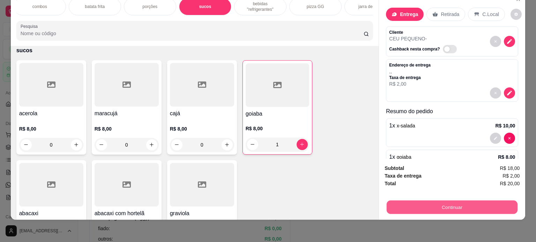
click at [423, 201] on button "Continuar" at bounding box center [451, 208] width 131 height 14
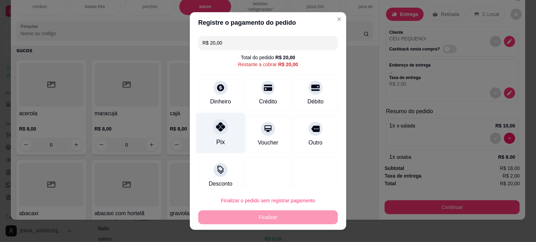
click at [223, 124] on div at bounding box center [220, 126] width 15 height 15
type input "R$ 0,00"
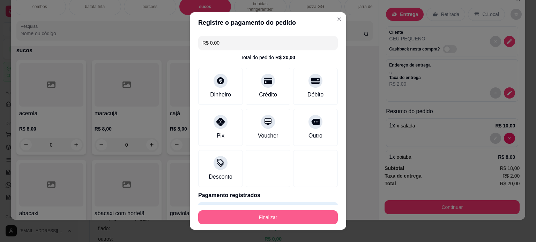
click at [263, 218] on button "Finalizar" at bounding box center [267, 218] width 139 height 14
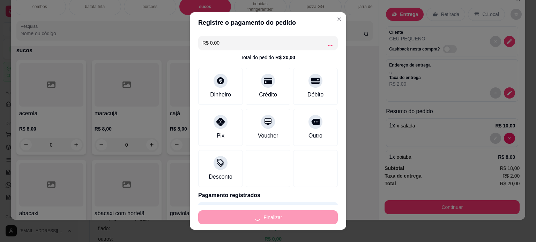
type input "0"
type input "-R$ 20,00"
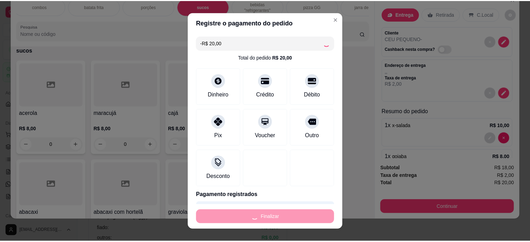
scroll to position [920, 0]
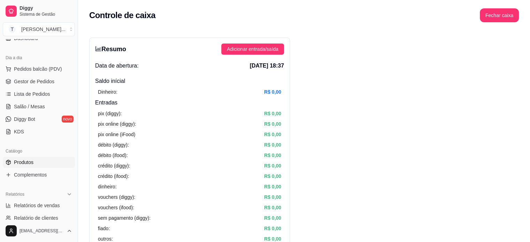
scroll to position [139, 0]
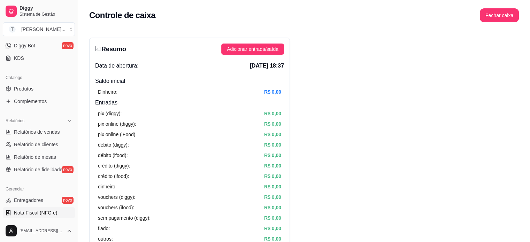
click at [35, 214] on span "Nota Fiscal (NFC-e)" at bounding box center [35, 213] width 43 height 7
